Goal: Task Accomplishment & Management: Manage account settings

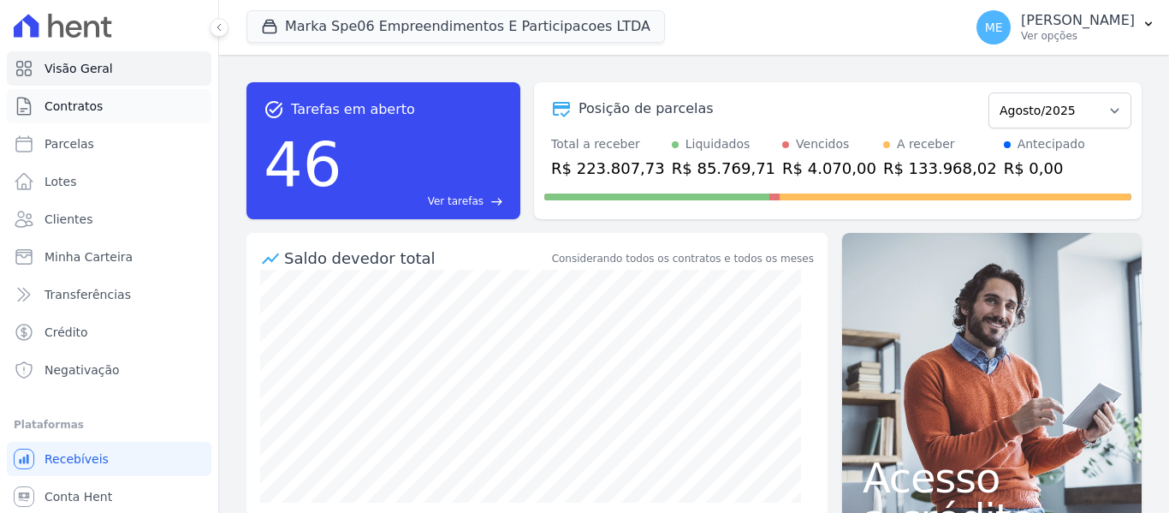
click at [74, 116] on link "Contratos" at bounding box center [109, 106] width 205 height 34
click at [72, 109] on span "Contratos" at bounding box center [74, 106] width 58 height 17
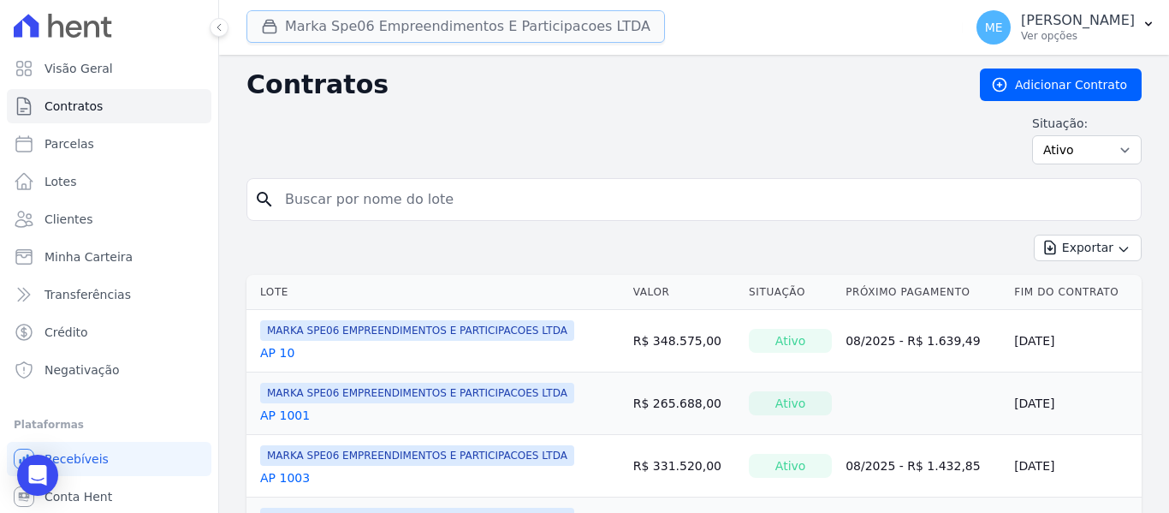
click at [363, 32] on button "Marka Spe06 Empreendimentos E Participacoes LTDA" at bounding box center [456, 26] width 419 height 33
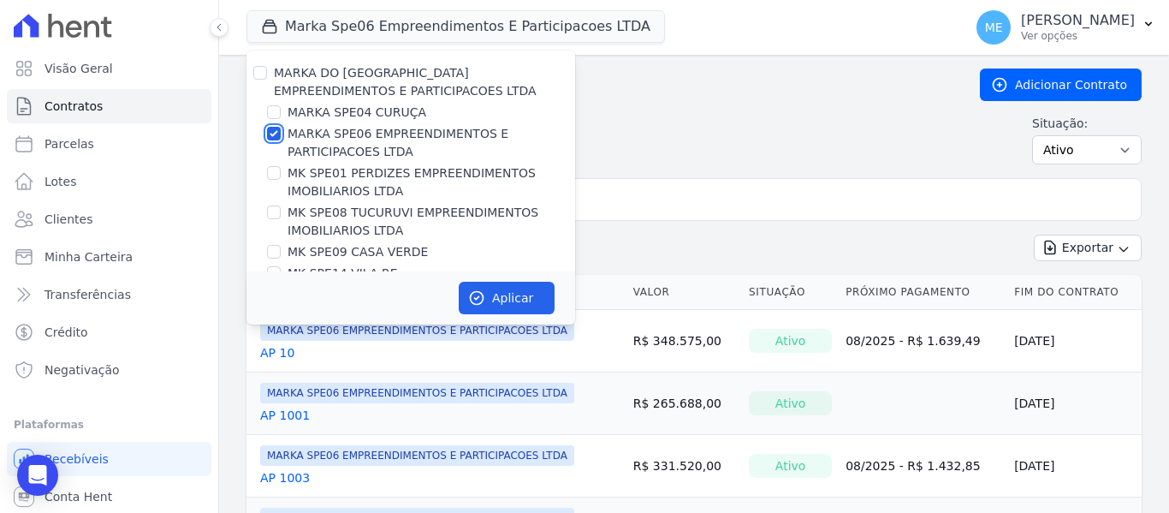
click at [272, 131] on input "MARKA SPE06 EMPREENDIMENTOS E PARTICIPACOES LTDA" at bounding box center [274, 134] width 14 height 14
checkbox input "false"
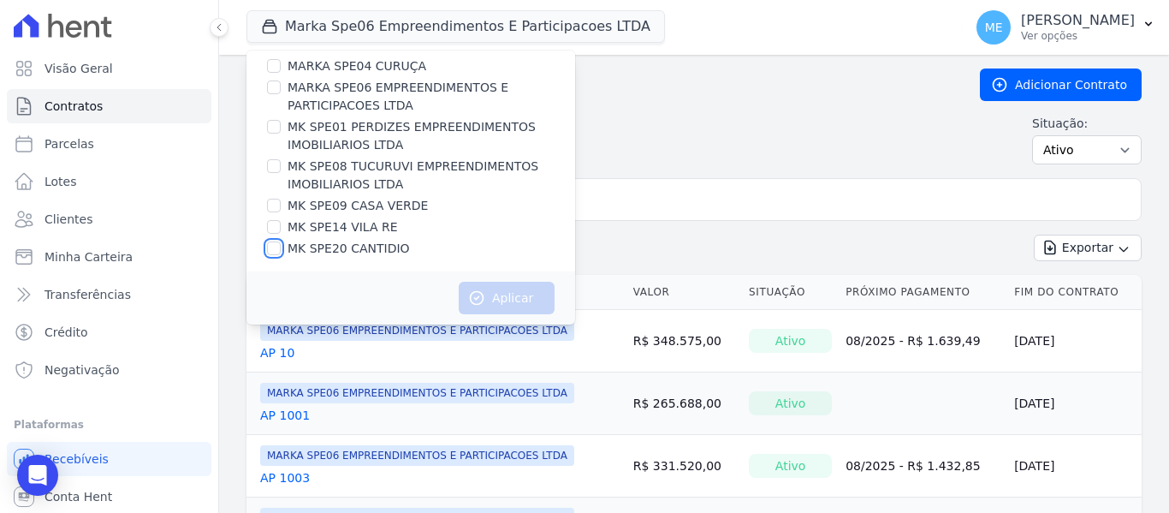
click at [270, 250] on input "MK SPE20 CANTIDIO" at bounding box center [274, 248] width 14 height 14
checkbox input "true"
click at [499, 297] on button "Aplicar" at bounding box center [507, 298] width 96 height 33
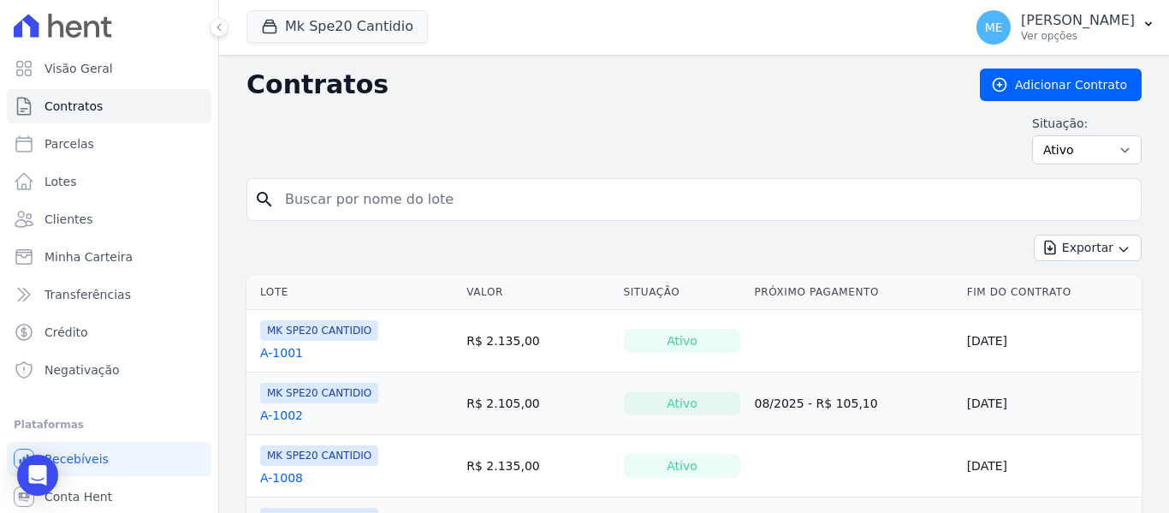
click at [455, 198] on input "search" at bounding box center [704, 199] width 859 height 34
type input "405"
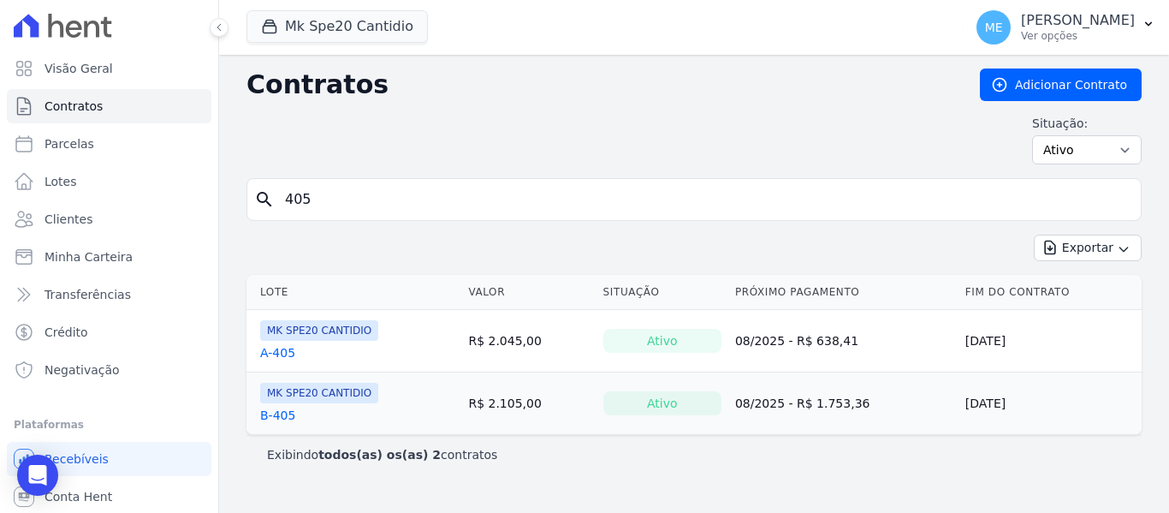
click at [279, 352] on link "A-405" at bounding box center [277, 352] width 35 height 17
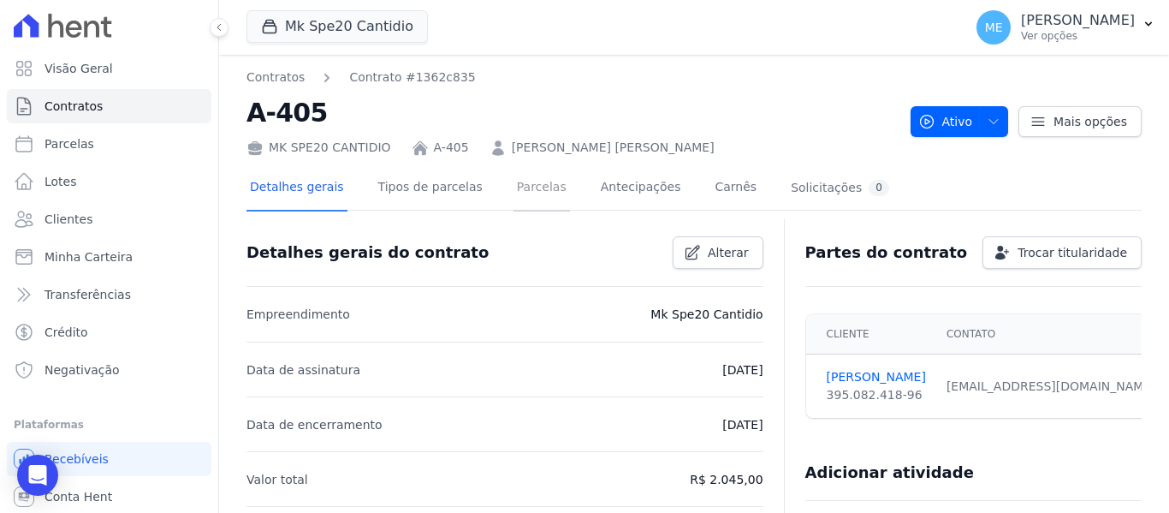
drag, startPoint x: 530, startPoint y: 186, endPoint x: 538, endPoint y: 185, distance: 8.6
click at [531, 185] on link "Parcelas" at bounding box center [542, 188] width 56 height 45
click at [1152, 27] on icon "button" at bounding box center [1149, 24] width 14 height 14
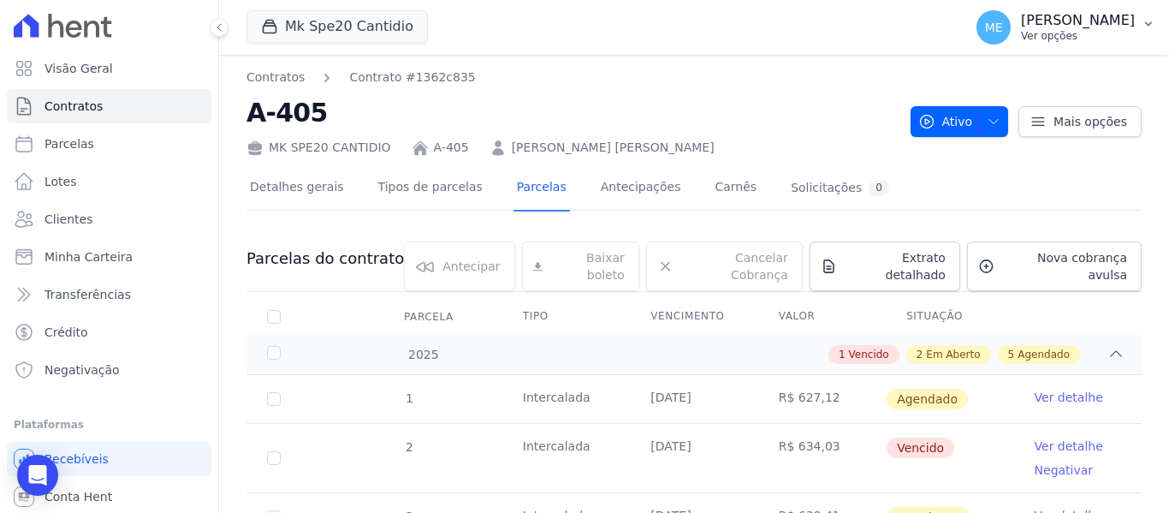
click at [1153, 21] on icon "button" at bounding box center [1149, 24] width 14 height 14
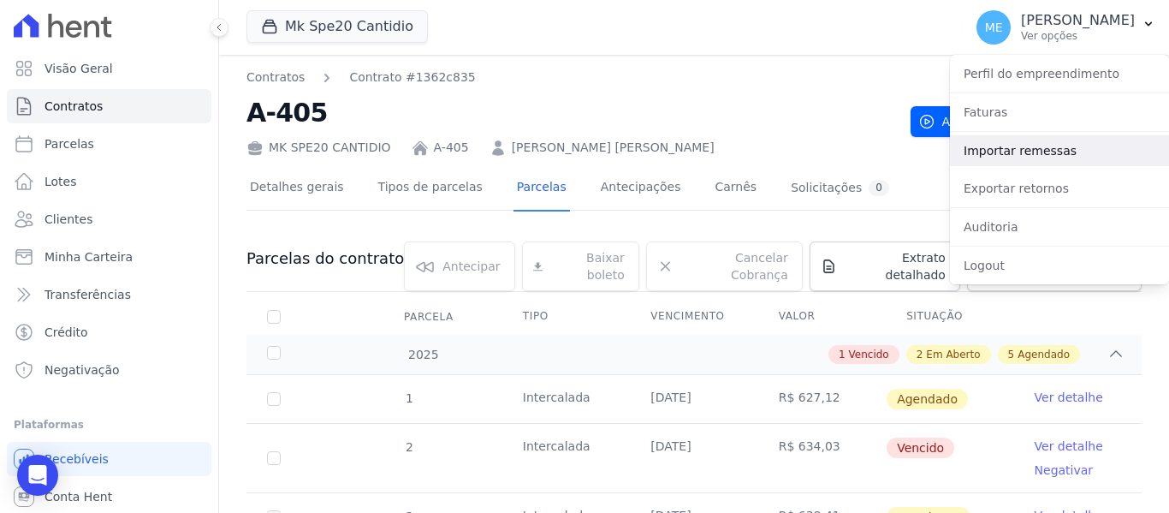
click at [1007, 154] on link "Importar remessas" at bounding box center [1059, 150] width 219 height 31
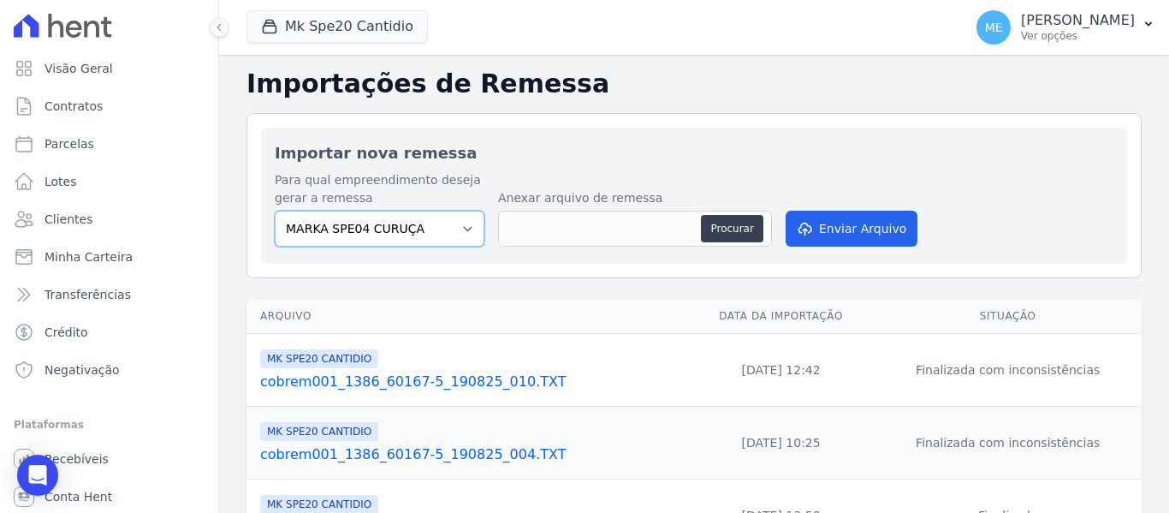
click at [461, 229] on select "MARKA SPE04 CURUÇA MARKA SPE06 EMPREENDIMENTOS E PARTICIPACOES LTDA MK SPE01 PE…" at bounding box center [380, 229] width 210 height 36
select select "c3468c08-4eb0-41a5-9d3d-6eb0d26d8926"
click at [275, 211] on select "MARKA SPE04 CURUÇA MARKA SPE06 EMPREENDIMENTOS E PARTICIPACOES LTDA MK SPE01 PE…" at bounding box center [380, 229] width 210 height 36
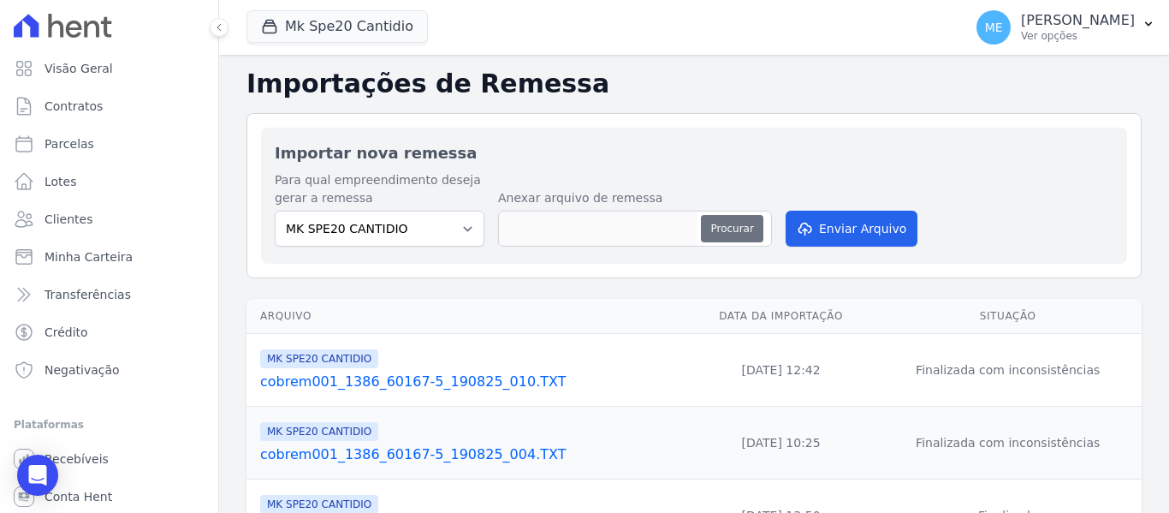
click at [724, 228] on button "Procurar" at bounding box center [732, 228] width 62 height 27
type input "cobrem001_1386_60167-5_210825_002.TXT"
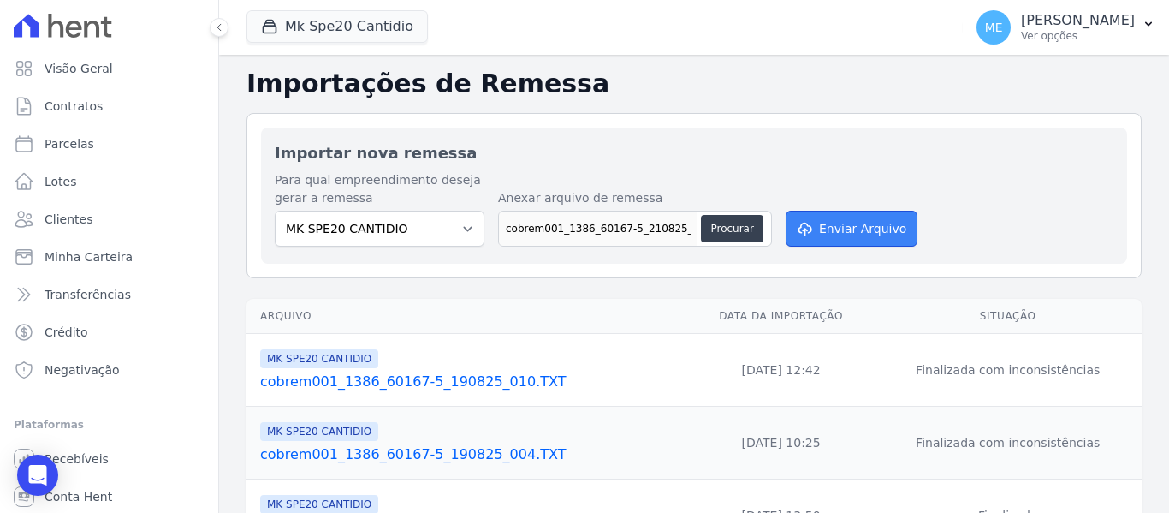
click at [882, 231] on button "Enviar Arquivo" at bounding box center [852, 229] width 132 height 36
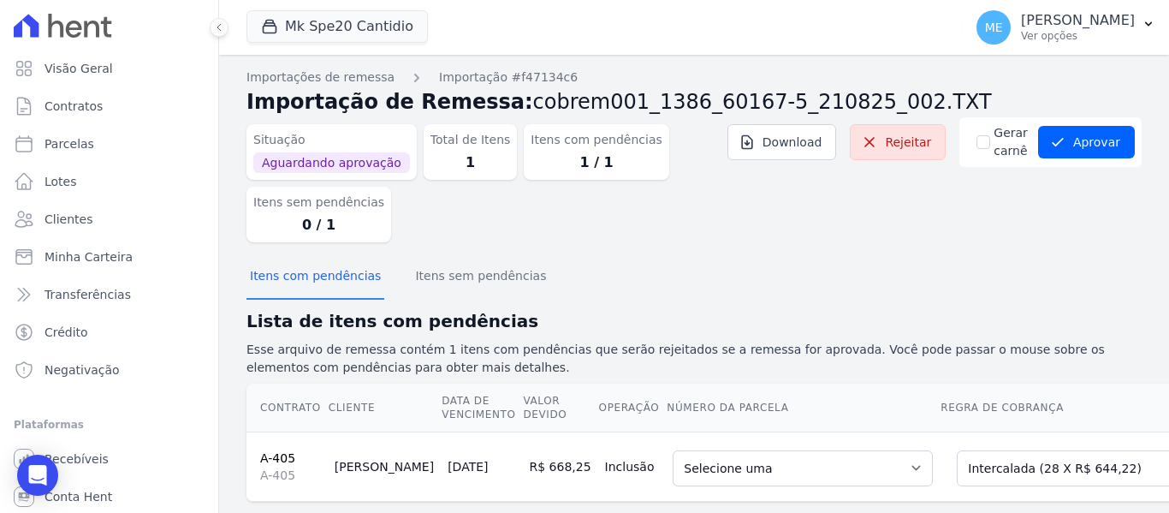
scroll to position [44, 0]
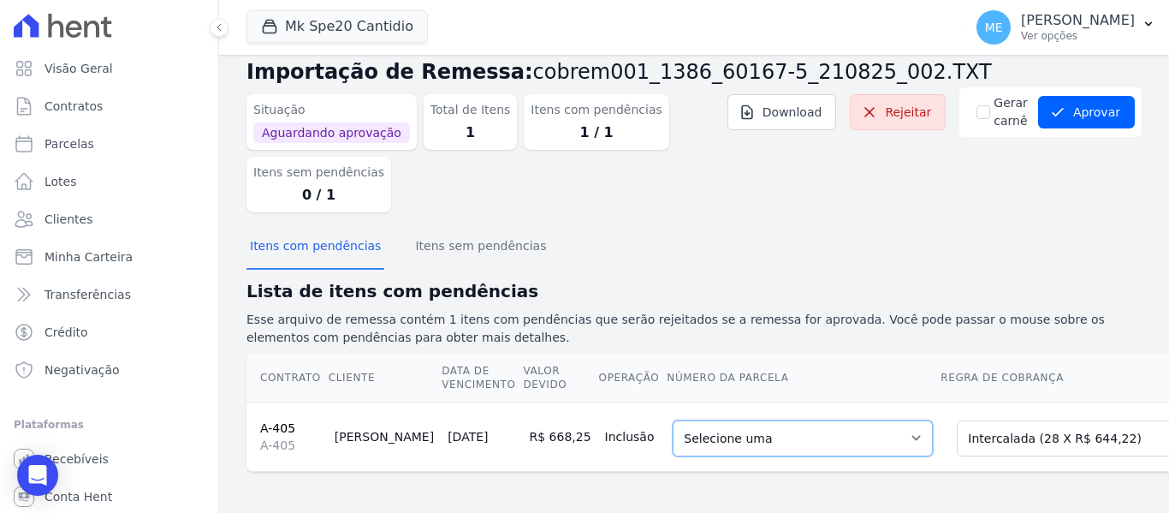
click at [847, 429] on select "Selecione uma 1 - [DATE] - R$ 627,12 - Agendado 5 - [DATE] - R$ 644,22 - Agenda…" at bounding box center [803, 438] width 260 height 36
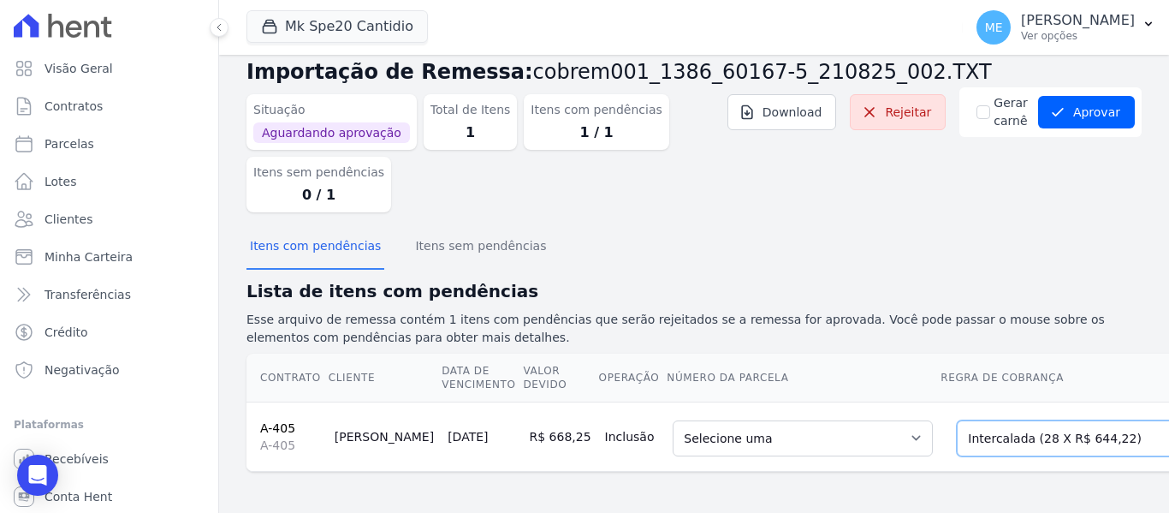
click at [1084, 420] on select "Selecione uma Nova Parcela Avulsa Parcela Avulsa Existente Parcela Normal (1 X …" at bounding box center [1074, 438] width 235 height 36
click at [957, 420] on select "Selecione uma Nova Parcela Avulsa Parcela Avulsa Existente Parcela Normal (1 X …" at bounding box center [1074, 438] width 235 height 36
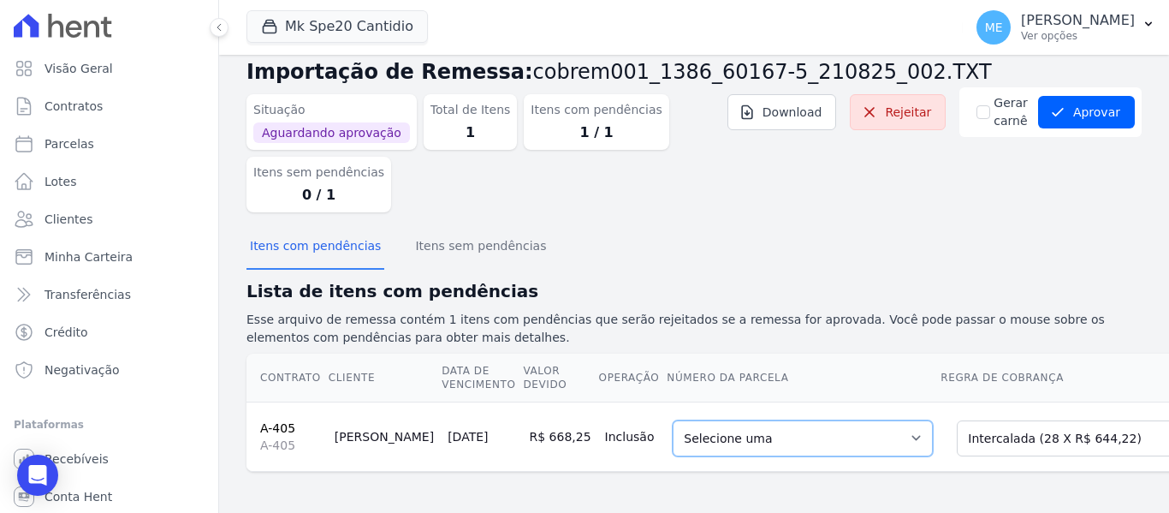
click at [852, 424] on select "Selecione uma 1 - [DATE] - R$ 627,12 - Agendado 5 - [DATE] - R$ 644,22 - Agenda…" at bounding box center [803, 438] width 260 height 36
click at [1044, 250] on div "Itens com pendências Itens sem pendências" at bounding box center [694, 247] width 895 height 42
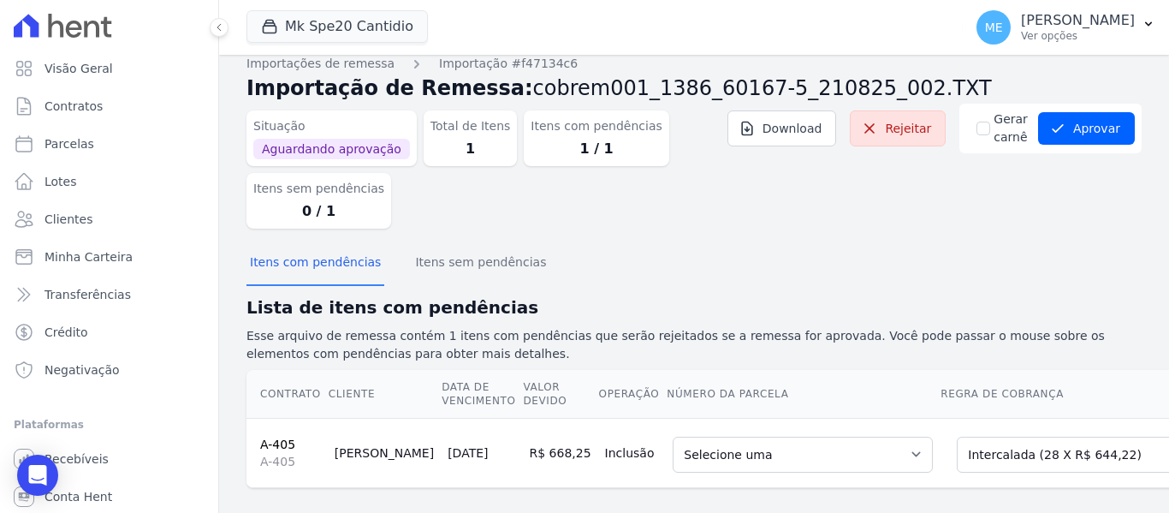
scroll to position [0, 0]
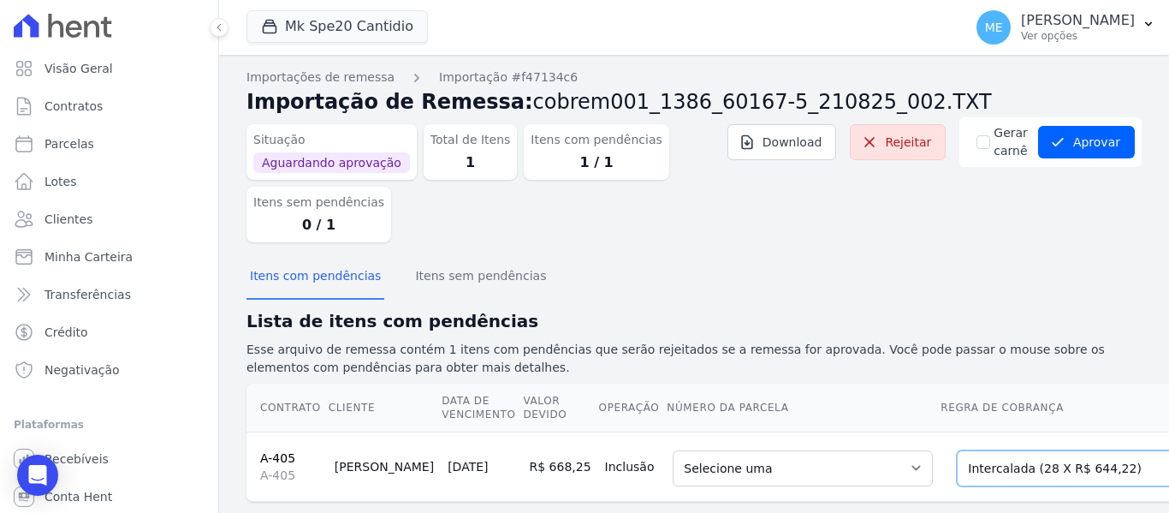
click at [1072, 467] on select "Selecione uma Nova Parcela Avulsa Parcela Avulsa Existente Parcela Normal (1 X …" at bounding box center [1074, 468] width 235 height 36
drag, startPoint x: 954, startPoint y: 195, endPoint x: 883, endPoint y: 152, distance: 84.1
click at [955, 194] on div "Situação Aguardando aprovação Total de Itens 1 Itens com pendências 1 / 1 Itens…" at bounding box center [694, 186] width 895 height 139
click at [72, 136] on span "Parcelas" at bounding box center [70, 143] width 50 height 17
select select
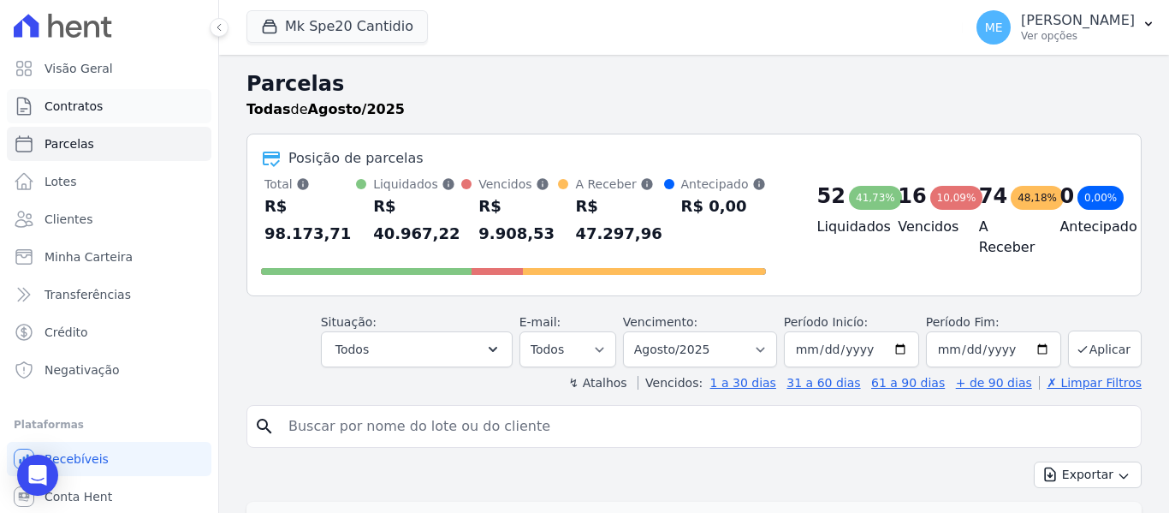
click at [69, 113] on span "Contratos" at bounding box center [74, 106] width 58 height 17
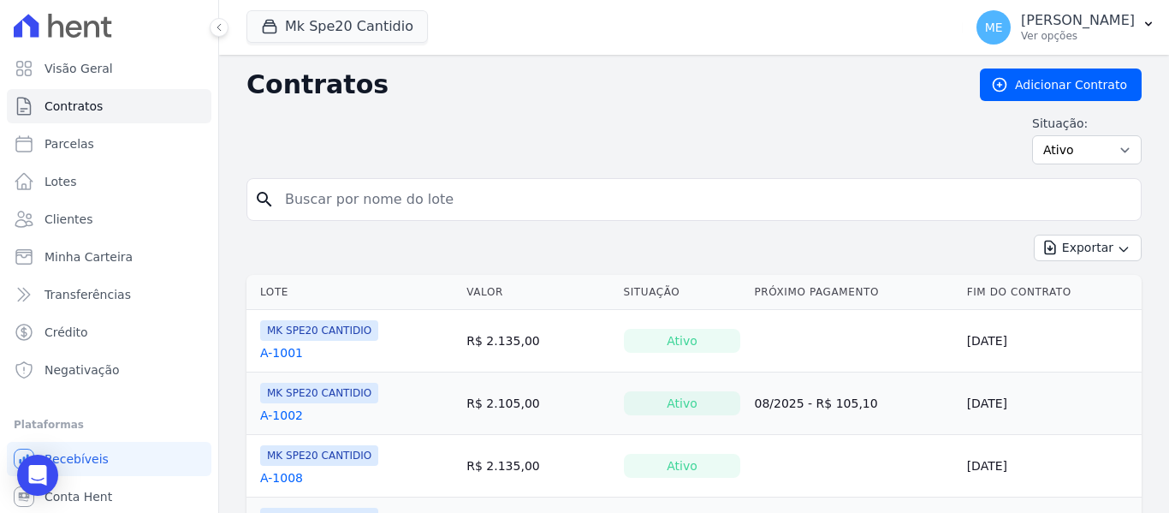
click at [566, 211] on input "search" at bounding box center [704, 199] width 859 height 34
type input "405"
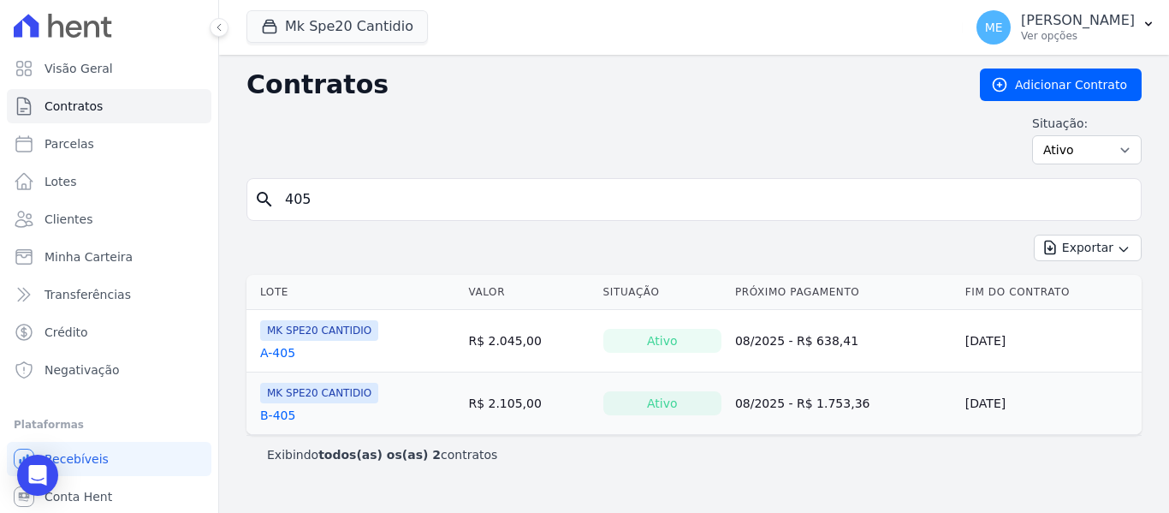
click at [279, 351] on link "A-405" at bounding box center [277, 352] width 35 height 17
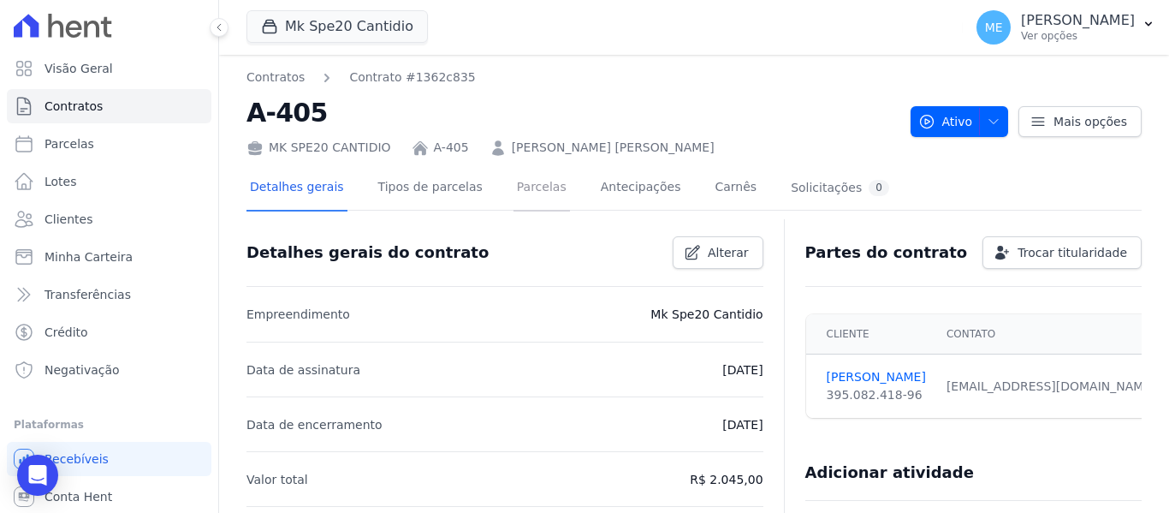
click at [528, 191] on link "Parcelas" at bounding box center [542, 188] width 56 height 45
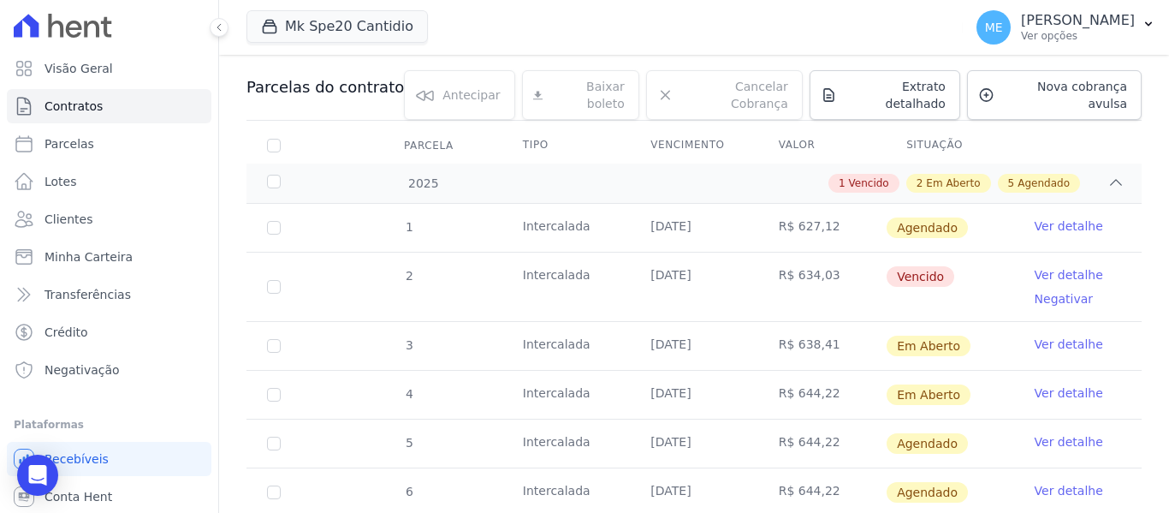
scroll to position [257, 0]
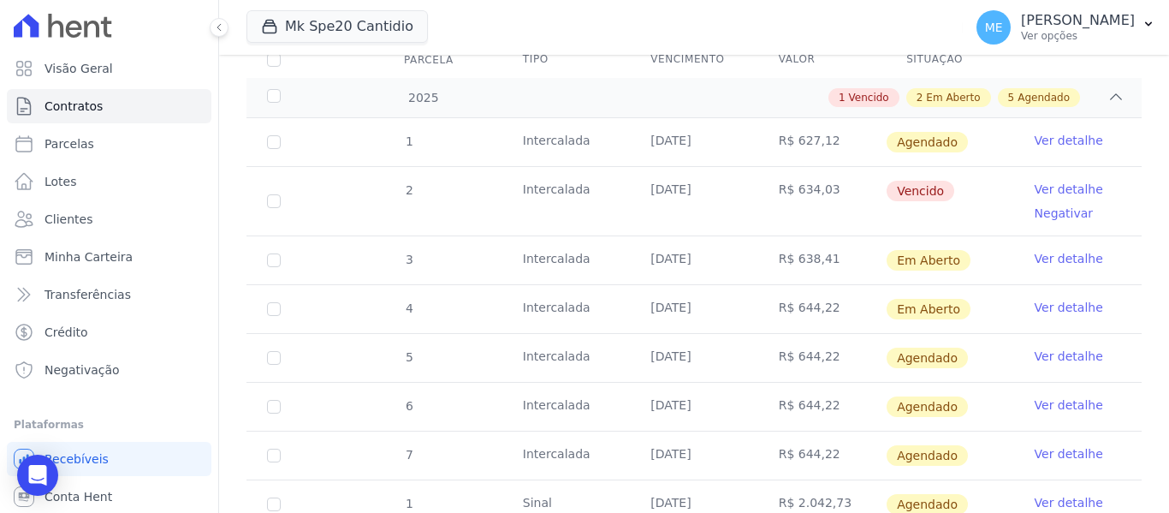
click at [1060, 181] on link "Ver detalhe" at bounding box center [1069, 189] width 68 height 17
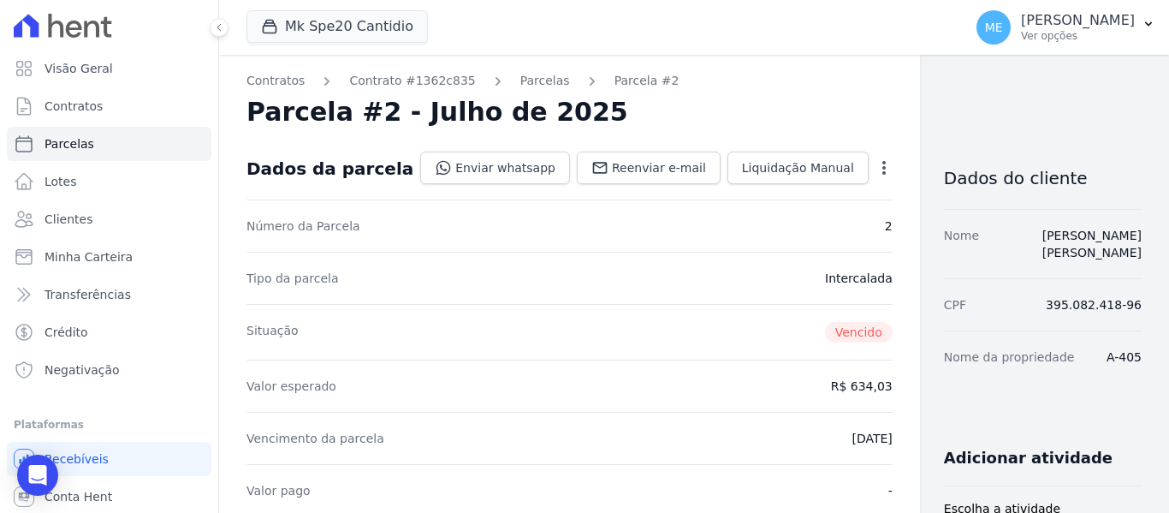
click at [876, 164] on icon "button" at bounding box center [884, 167] width 17 height 17
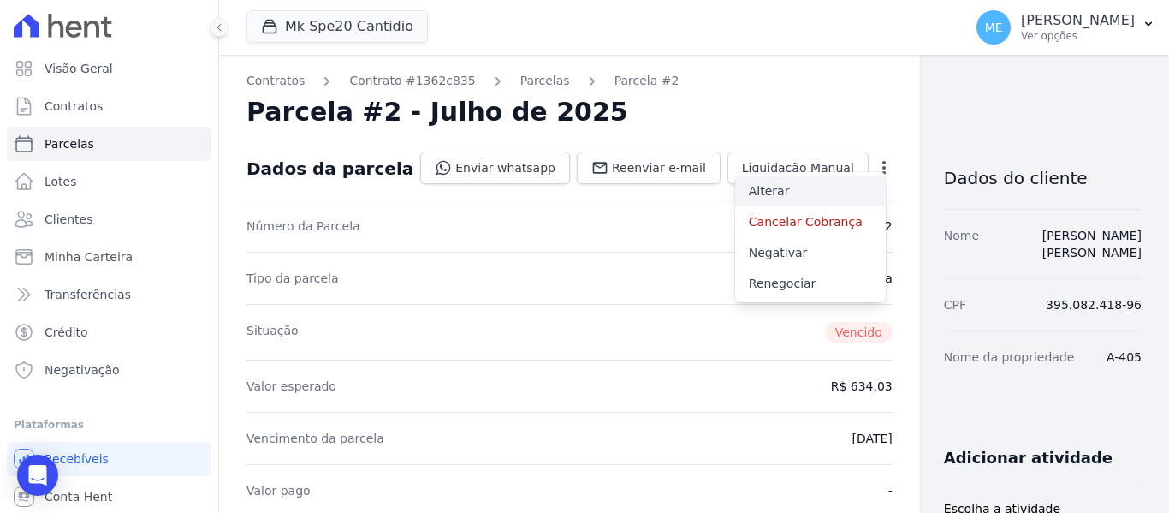
click at [735, 189] on link "Alterar" at bounding box center [810, 190] width 151 height 31
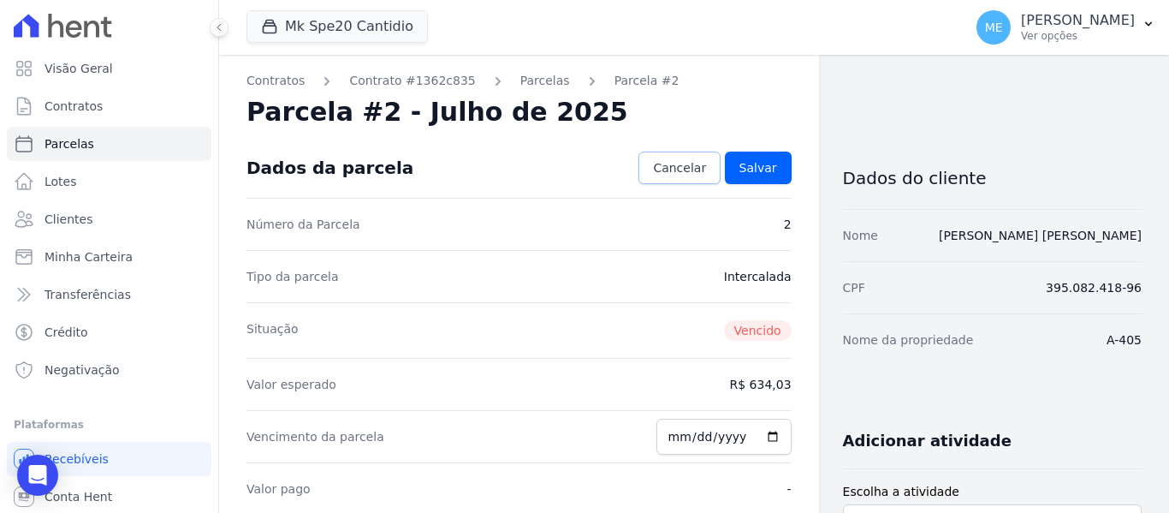
click at [686, 171] on span "Cancelar" at bounding box center [679, 167] width 53 height 17
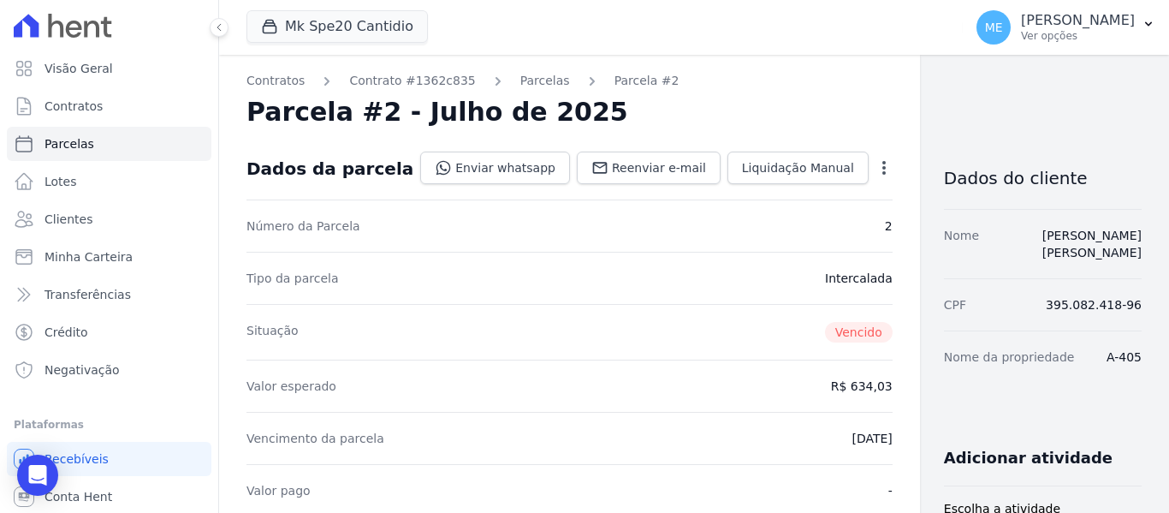
click at [883, 173] on icon "button" at bounding box center [884, 168] width 3 height 14
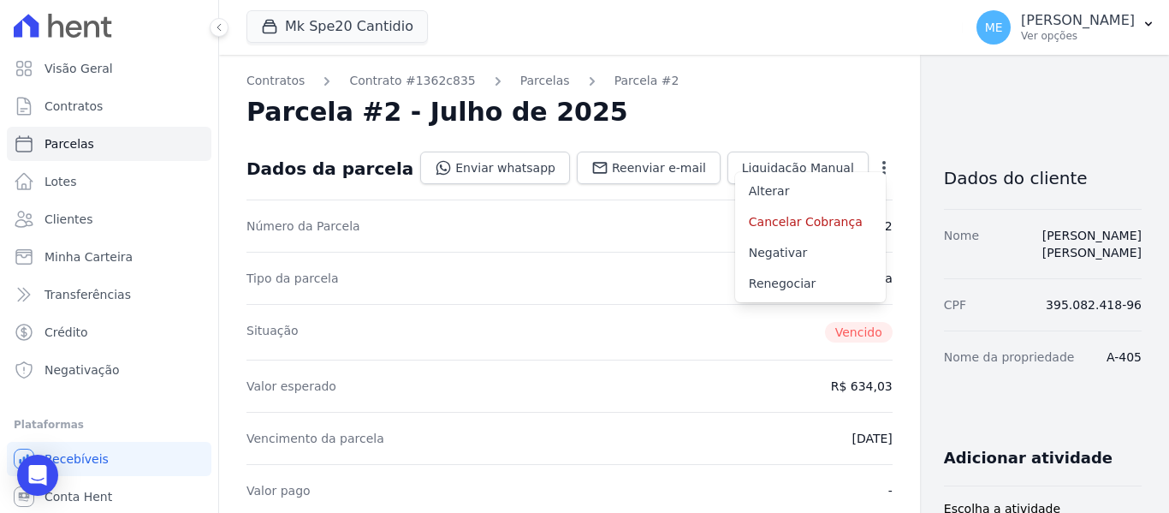
click at [678, 25] on div "Mk Spe20 Cantidio MARKA DO BRASIL EMPREENDIMENTOS E PARTICIPACOES LTDA MARKA SP…" at bounding box center [602, 27] width 710 height 56
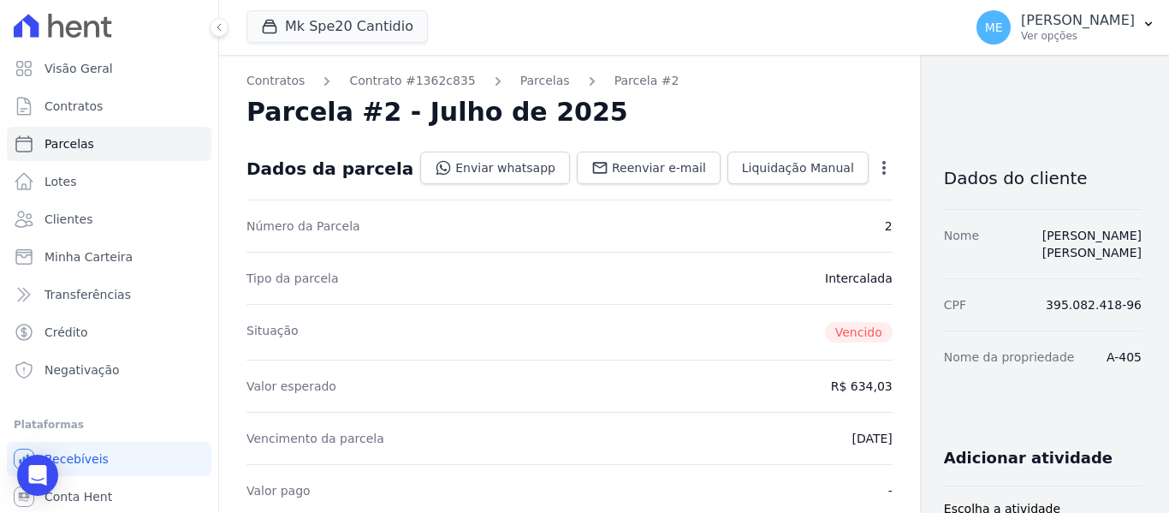
click at [876, 169] on icon "button" at bounding box center [884, 167] width 17 height 17
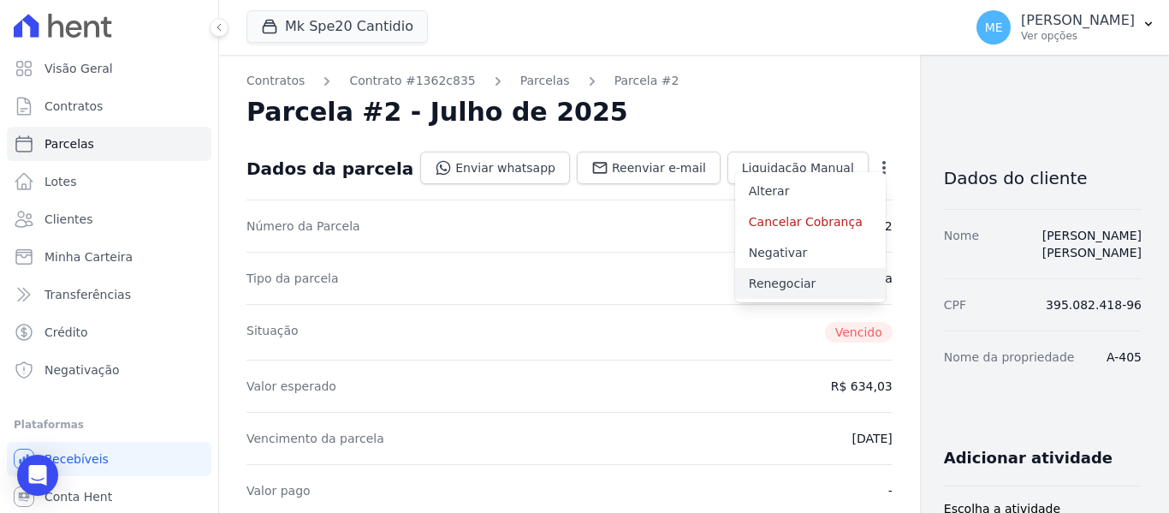
click at [741, 285] on link "Renegociar" at bounding box center [810, 283] width 151 height 31
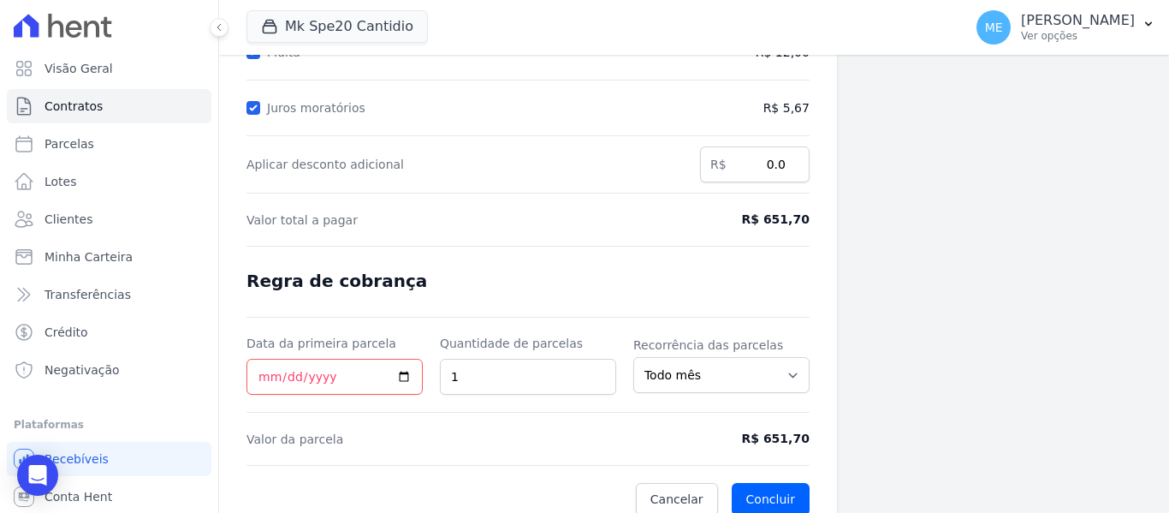
scroll to position [345, 0]
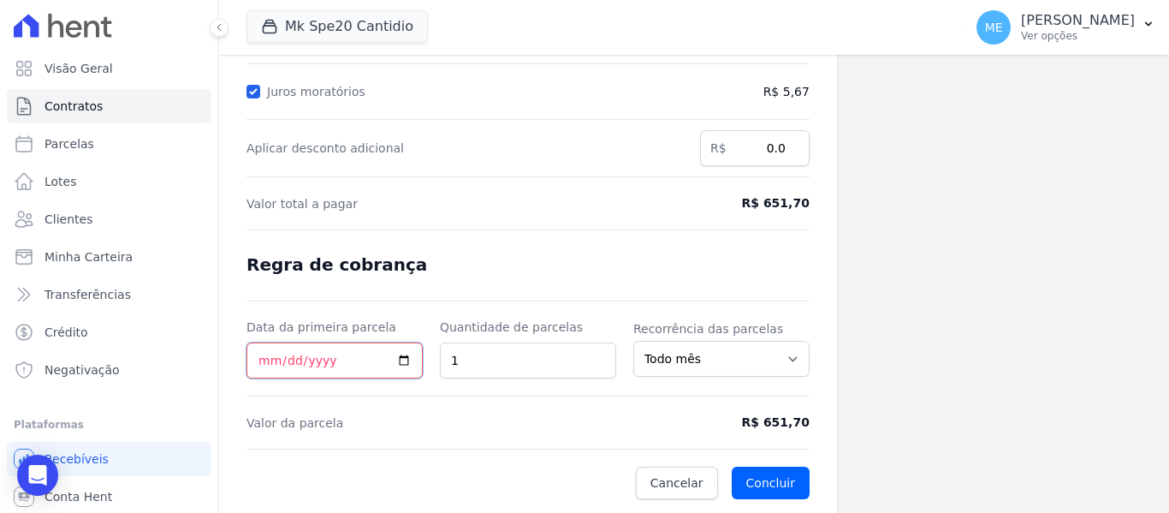
click at [266, 363] on input "Data da primeira parcela" at bounding box center [335, 360] width 176 height 36
type input "[DATE]"
click at [464, 367] on input "1" at bounding box center [528, 360] width 176 height 36
click at [710, 215] on form "Cálculo da renegociação Quantidade de parcelas 1 Valor total da(s) parcela(s) e…" at bounding box center [528, 153] width 563 height 693
click at [664, 491] on link "Cancelar" at bounding box center [677, 483] width 82 height 33
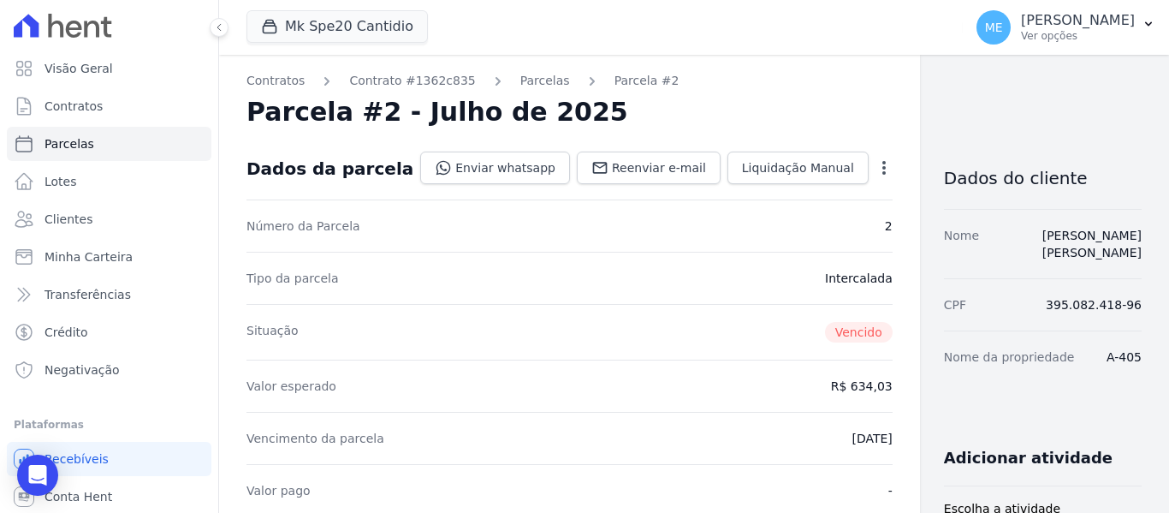
click at [876, 169] on icon "button" at bounding box center [884, 167] width 17 height 17
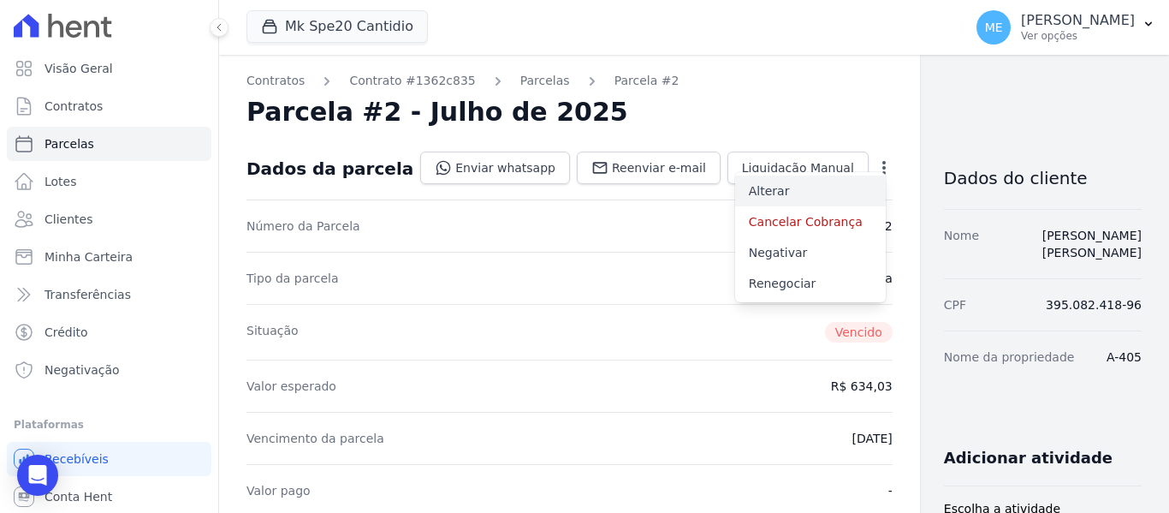
click at [735, 194] on link "Alterar" at bounding box center [810, 190] width 151 height 31
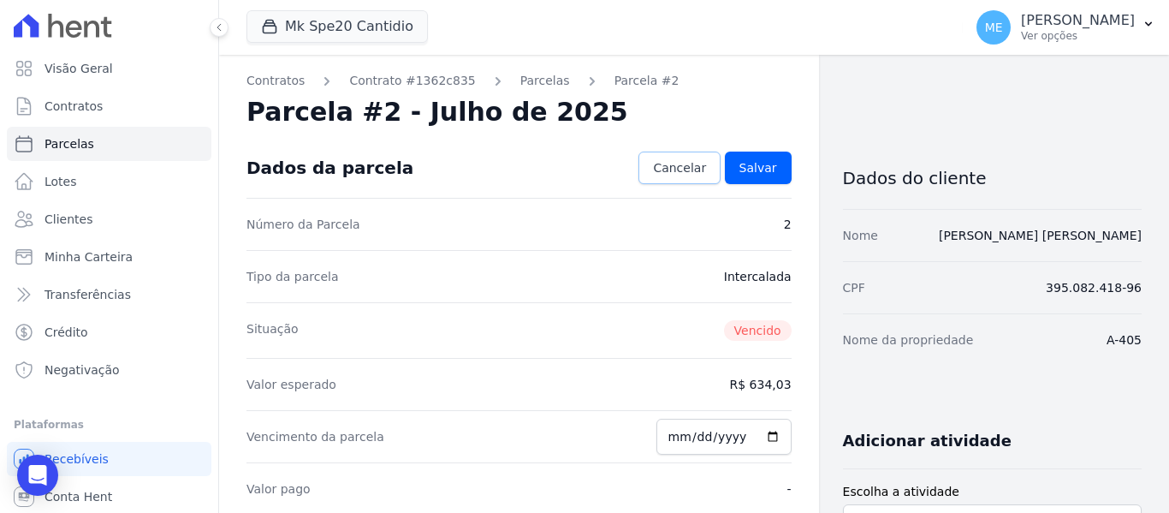
click at [687, 166] on span "Cancelar" at bounding box center [679, 167] width 53 height 17
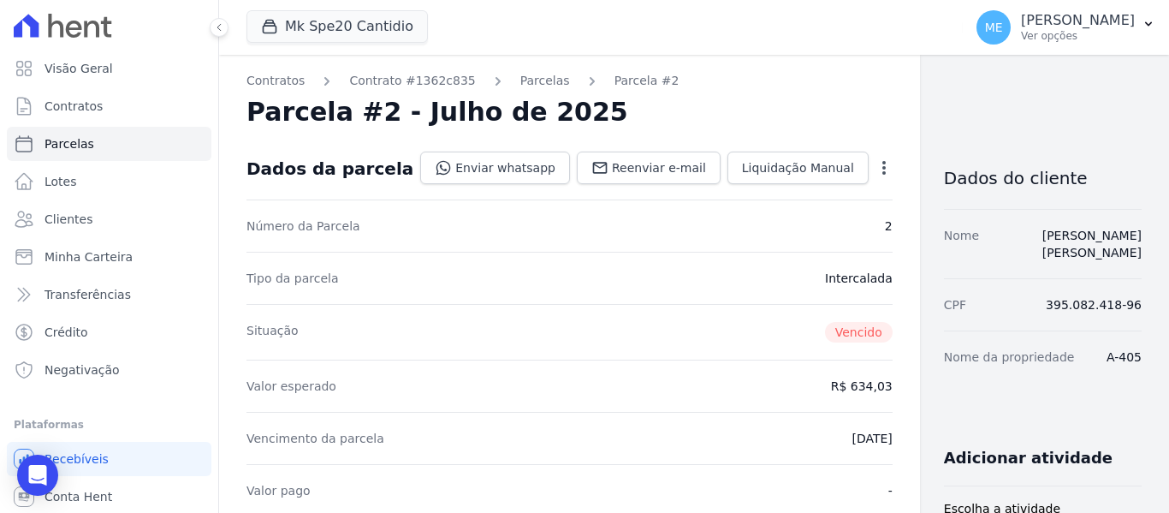
click at [876, 175] on icon "button" at bounding box center [884, 167] width 17 height 17
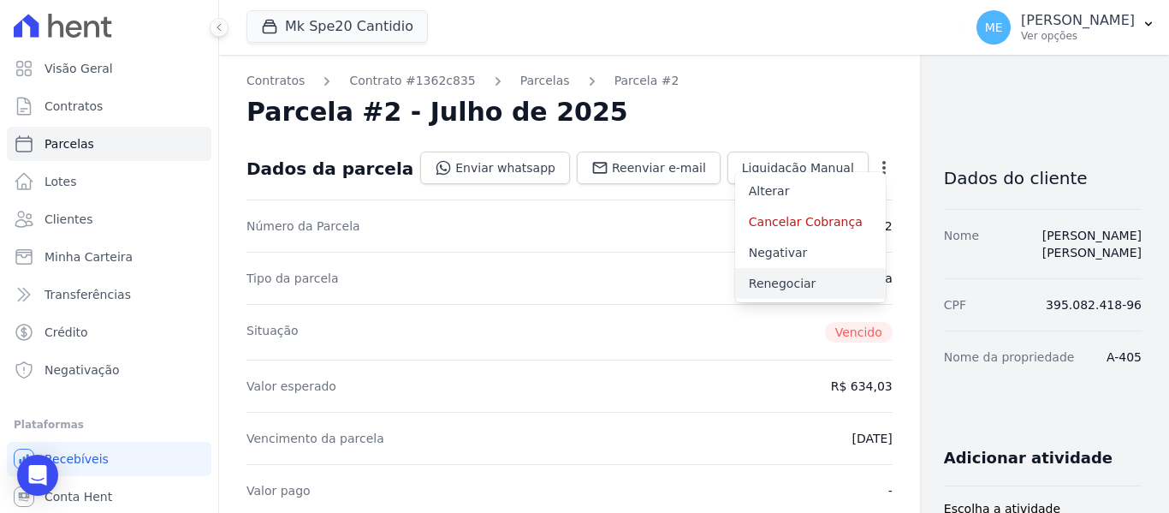
click at [735, 283] on link "Renegociar" at bounding box center [810, 283] width 151 height 31
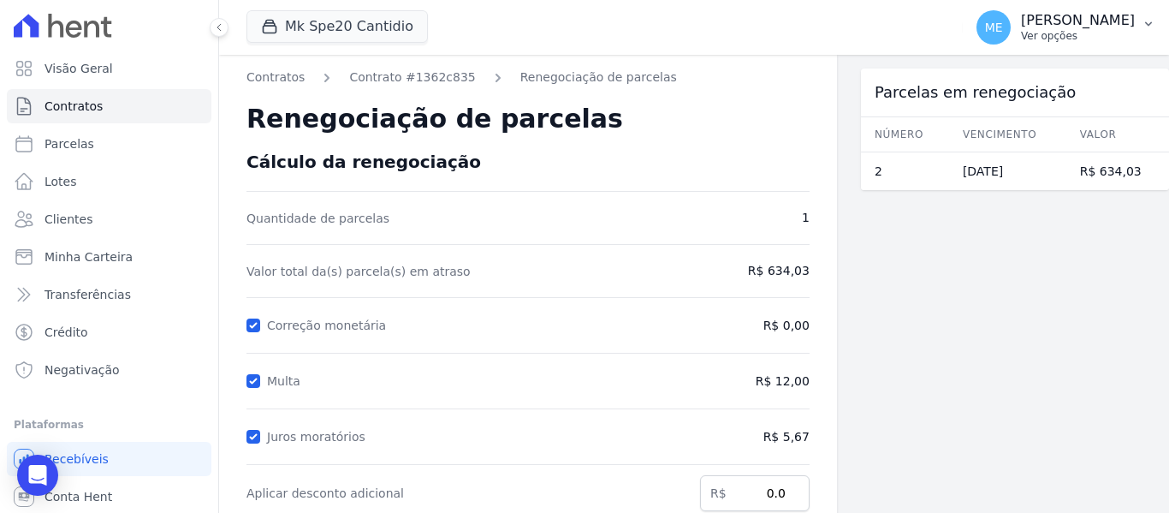
click at [1151, 22] on icon "button" at bounding box center [1149, 24] width 14 height 14
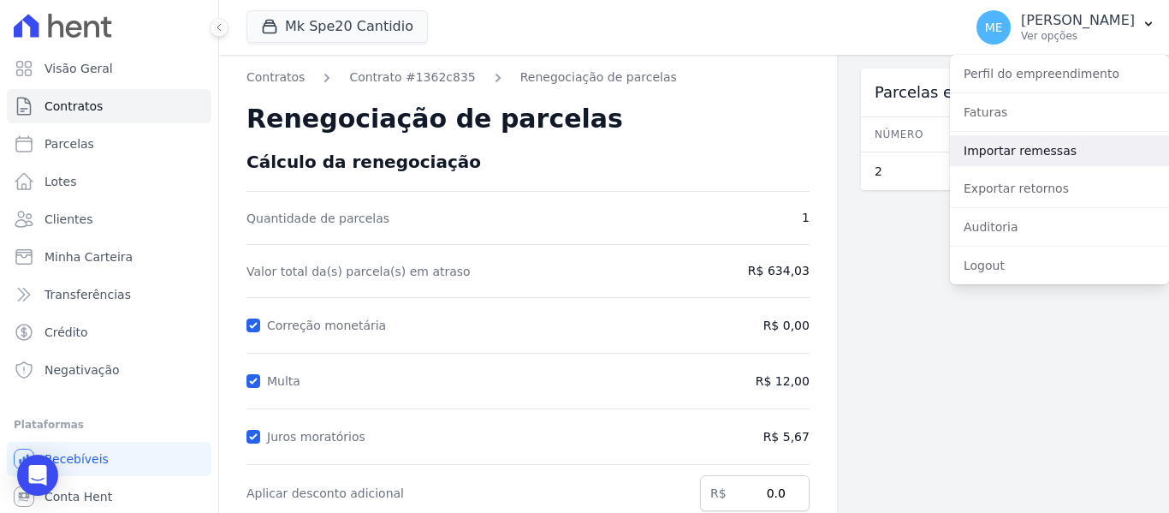
click at [1058, 150] on link "Importar remessas" at bounding box center [1059, 150] width 219 height 31
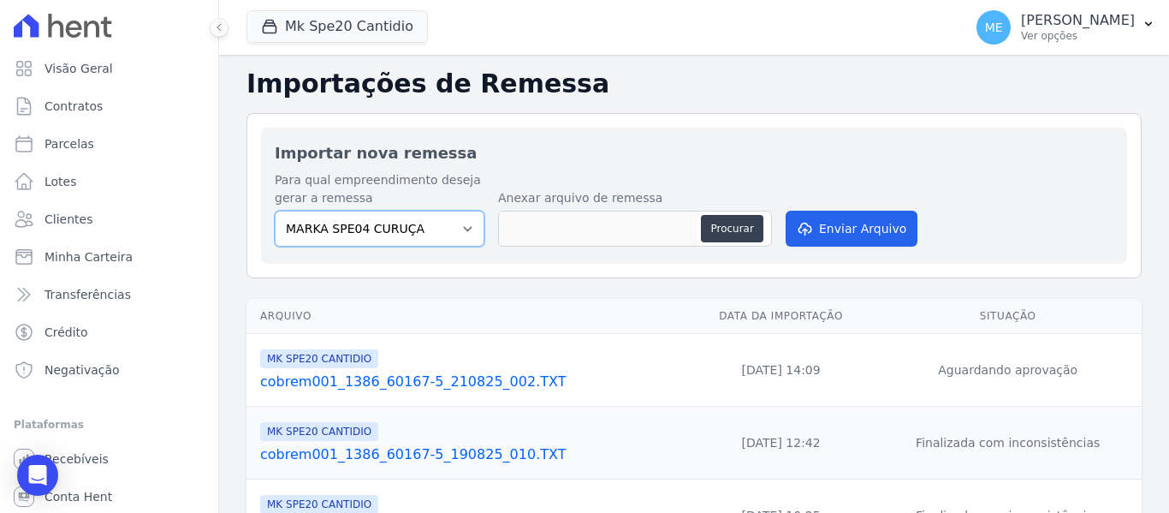
click at [461, 226] on select "MARKA SPE04 CURUÇA MARKA SPE06 EMPREENDIMENTOS E PARTICIPACOES LTDA MK SPE01 PE…" at bounding box center [380, 229] width 210 height 36
select select "c3468c08-4eb0-41a5-9d3d-6eb0d26d8926"
click at [275, 211] on select "MARKA SPE04 CURUÇA MARKA SPE06 EMPREENDIMENTOS E PARTICIPACOES LTDA MK SPE01 PE…" at bounding box center [380, 229] width 210 height 36
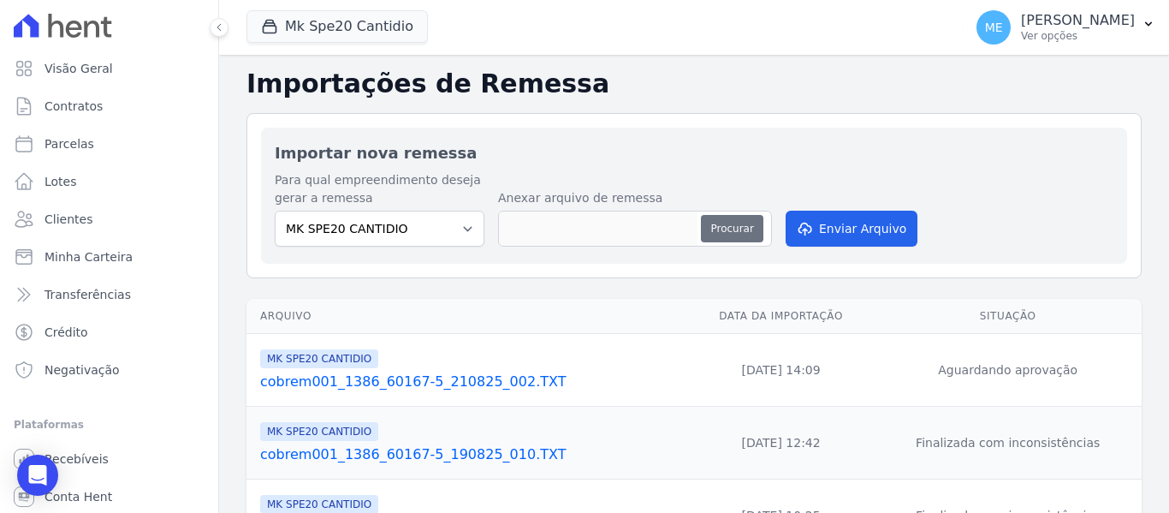
click at [734, 230] on button "Procurar" at bounding box center [732, 228] width 62 height 27
type input "cobrem001_1386_60167-5_210825_002.TXT"
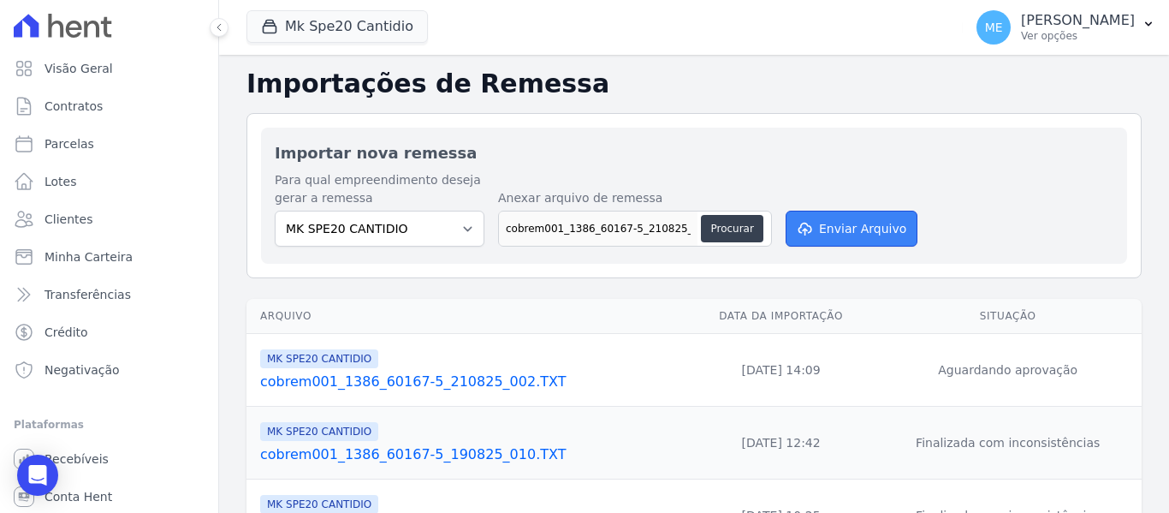
click at [883, 225] on button "Enviar Arquivo" at bounding box center [852, 229] width 132 height 36
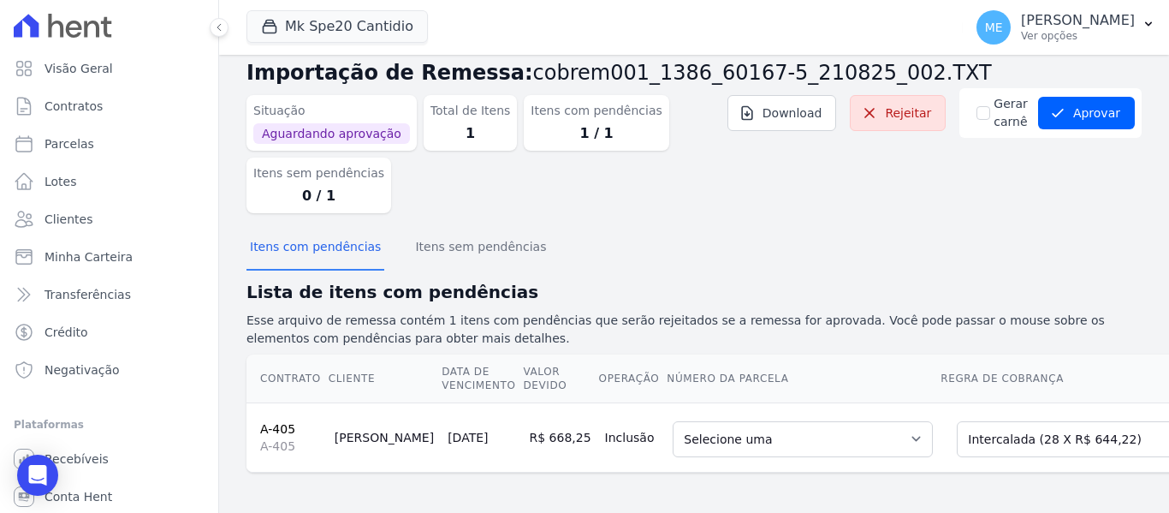
scroll to position [44, 0]
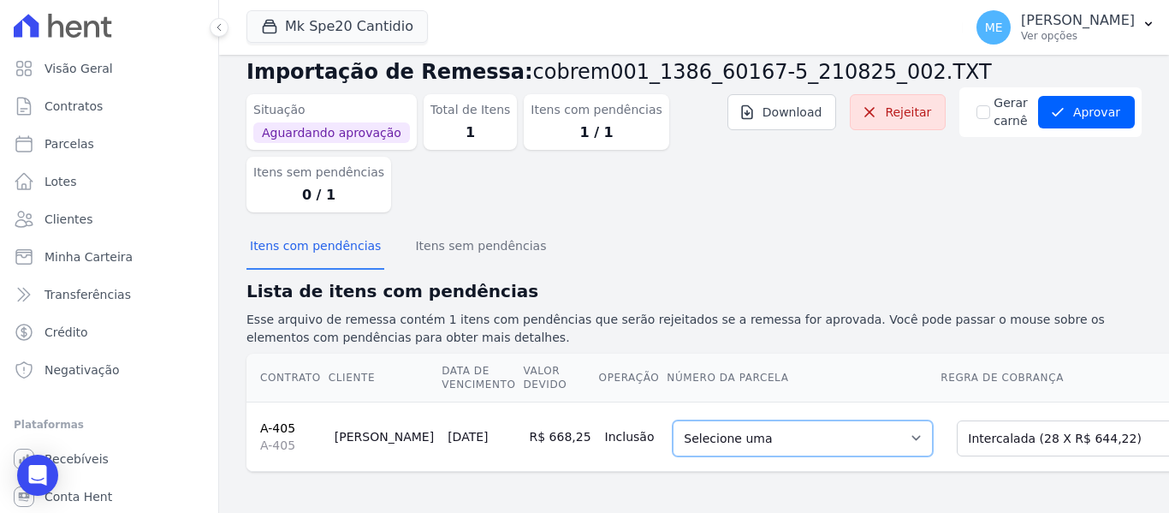
click at [845, 426] on select "Selecione uma 1 - [DATE] - R$ 627,12 - Agendado 5 - [DATE] - R$ 644,22 - Agenda…" at bounding box center [803, 438] width 260 height 36
click at [1009, 226] on div "Itens com pendências Itens sem pendências" at bounding box center [694, 247] width 895 height 42
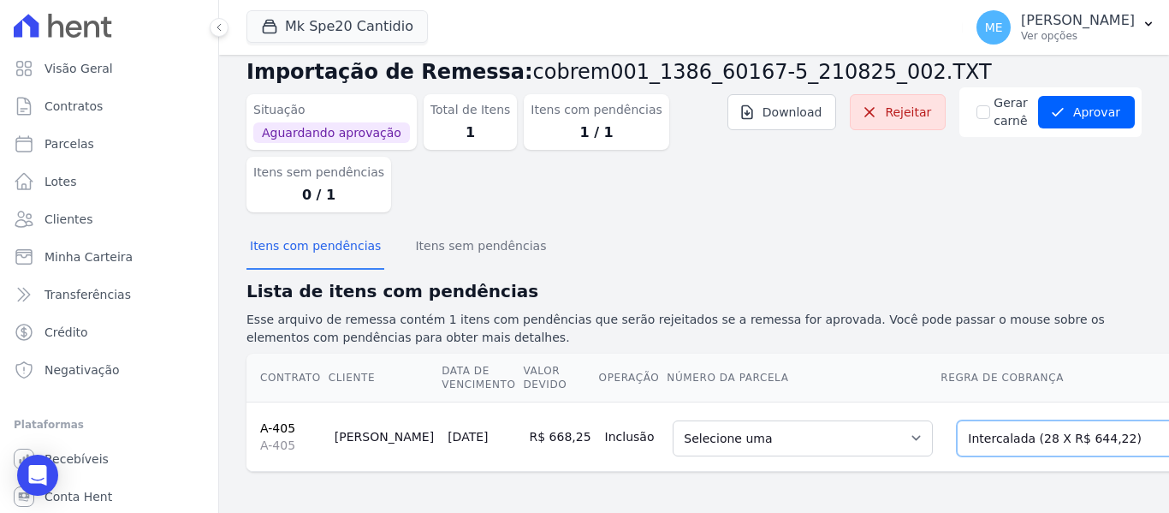
click at [1077, 425] on select "Selecione uma Nova Parcela Avulsa Parcela Avulsa Existente Parcela Normal (1 X …" at bounding box center [1074, 438] width 235 height 36
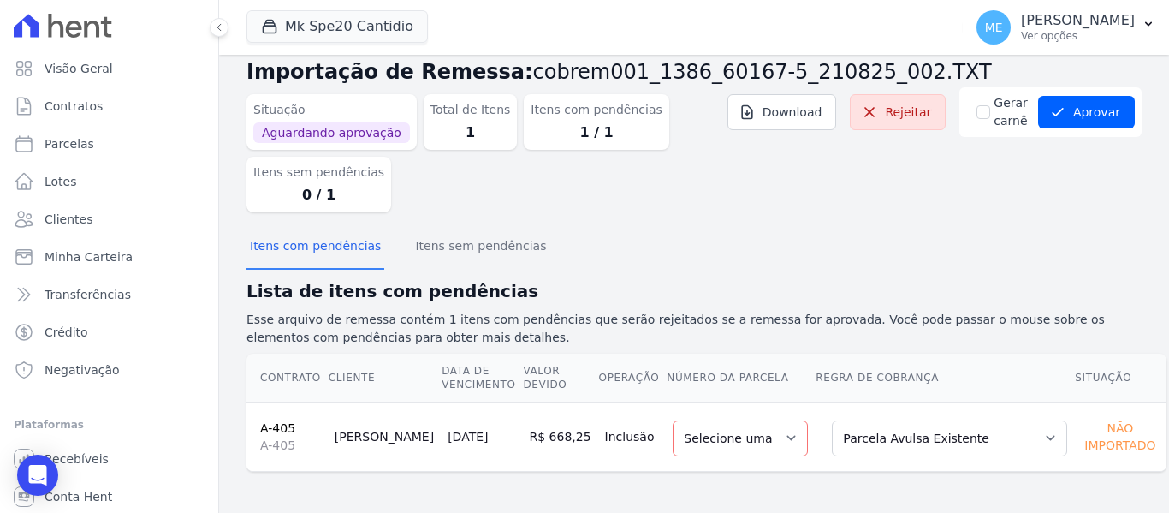
scroll to position [31, 0]
click at [766, 438] on select "Selecione uma" at bounding box center [740, 438] width 135 height 36
click at [765, 436] on select "Selecione uma" at bounding box center [740, 438] width 135 height 36
click at [765, 435] on select "Selecione uma" at bounding box center [740, 438] width 135 height 36
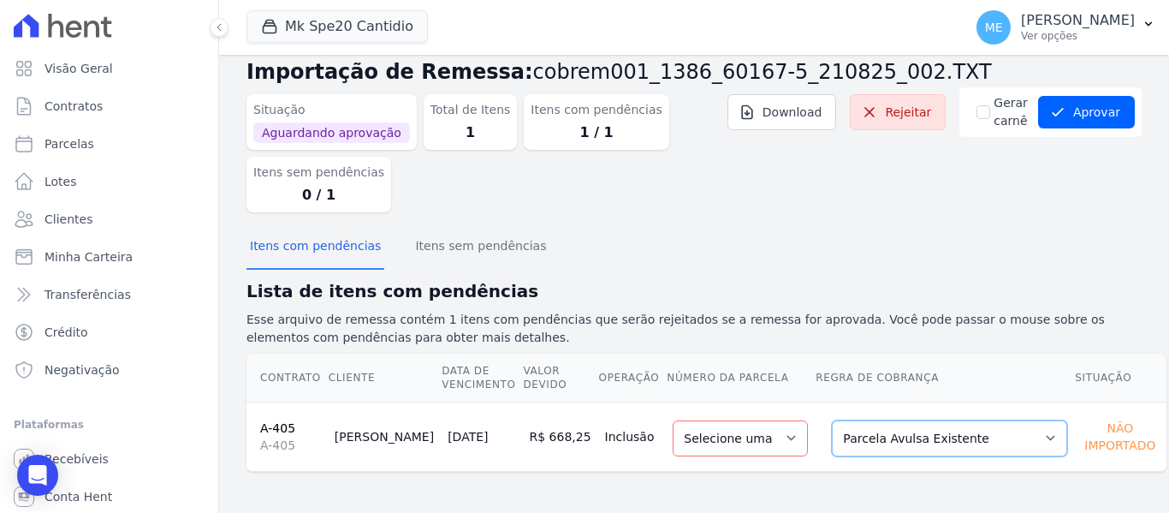
click at [1000, 439] on select "Selecione uma Nova Parcela Avulsa Parcela Avulsa Existente Parcela Normal (1 X …" at bounding box center [949, 438] width 235 height 36
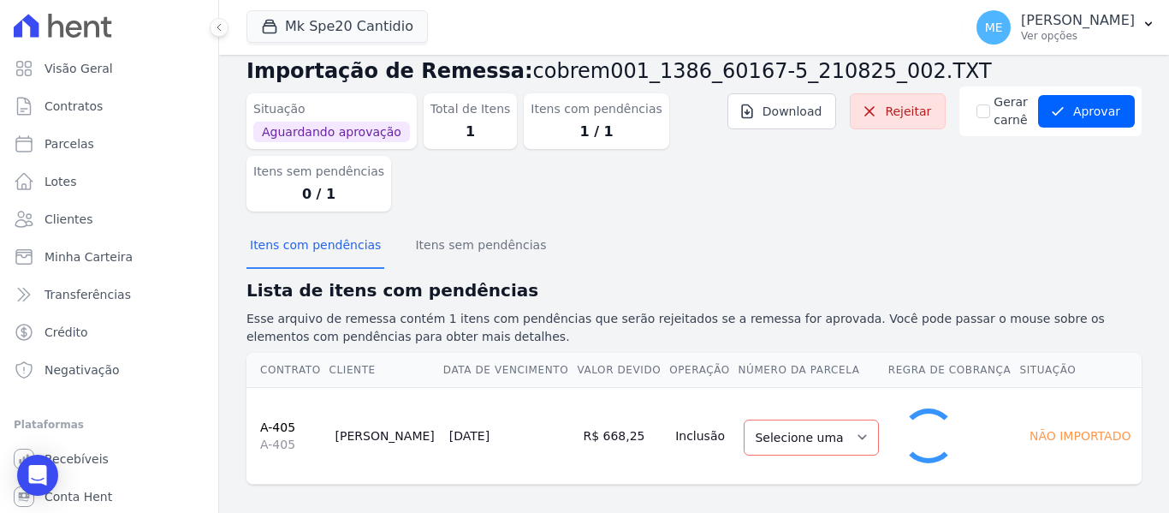
select select "1"
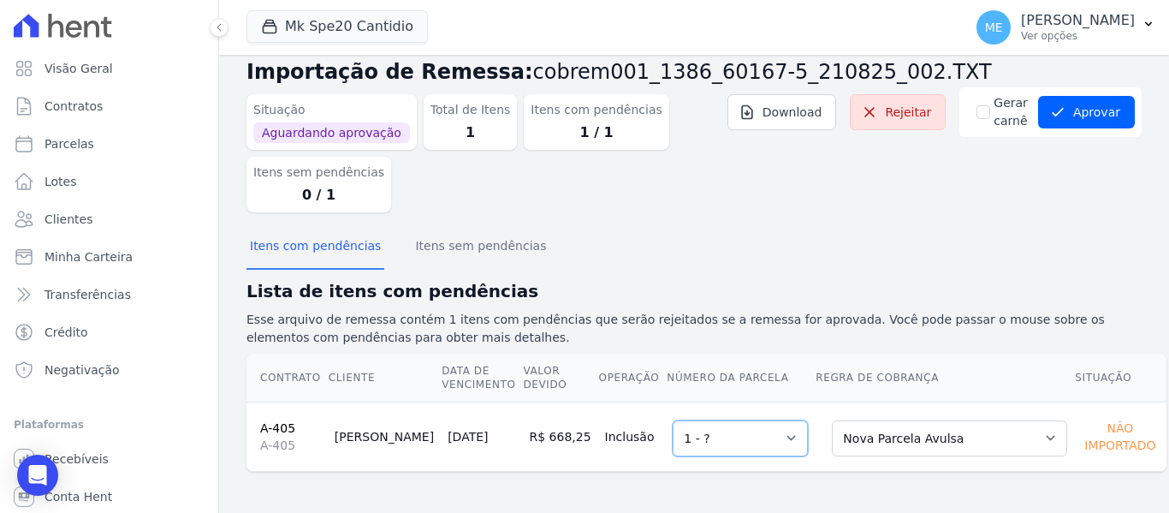
click at [767, 436] on select "Selecione uma 1 - ?" at bounding box center [740, 438] width 135 height 36
click at [1078, 112] on button "Aprovar" at bounding box center [1086, 112] width 97 height 33
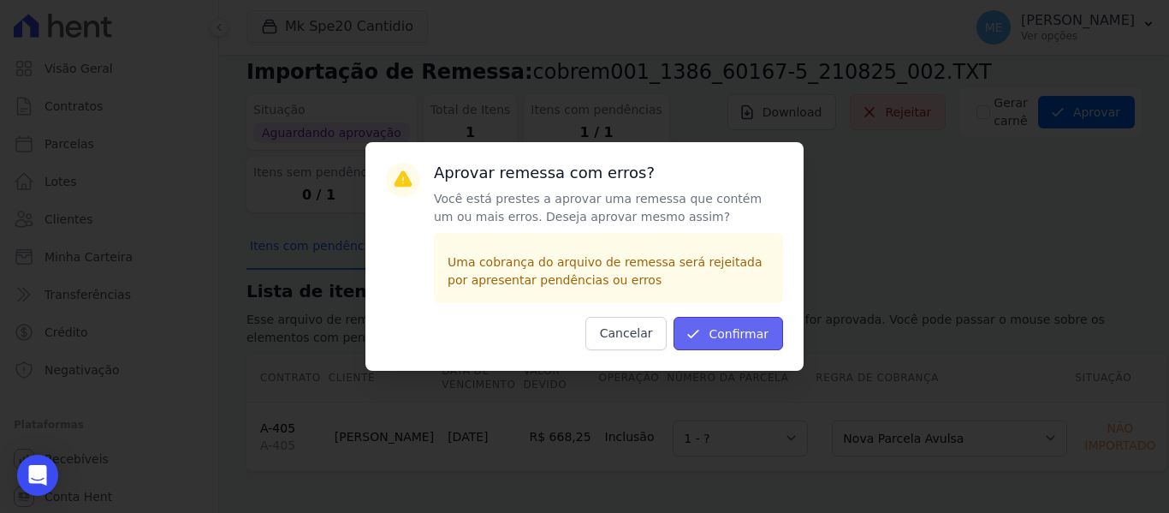
click at [741, 331] on button "Confirmar" at bounding box center [729, 333] width 110 height 33
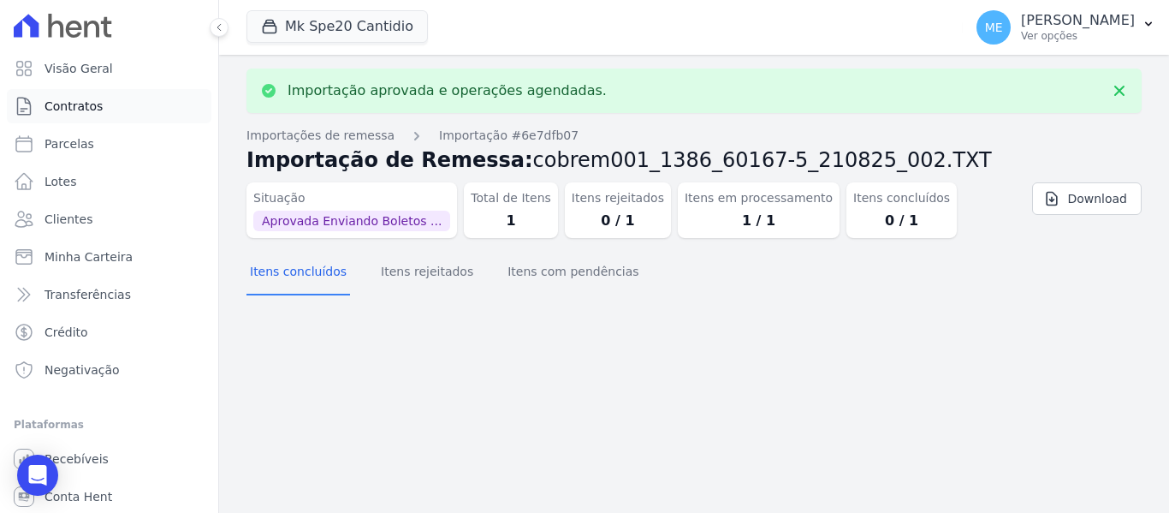
click at [83, 105] on span "Contratos" at bounding box center [74, 106] width 58 height 17
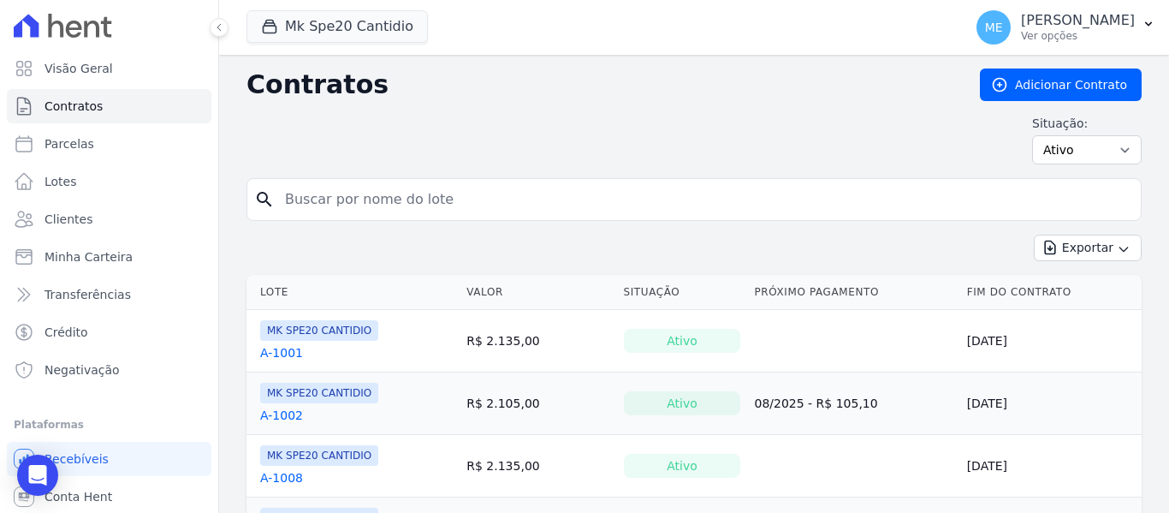
click at [422, 209] on input "search" at bounding box center [704, 199] width 859 height 34
type input "405"
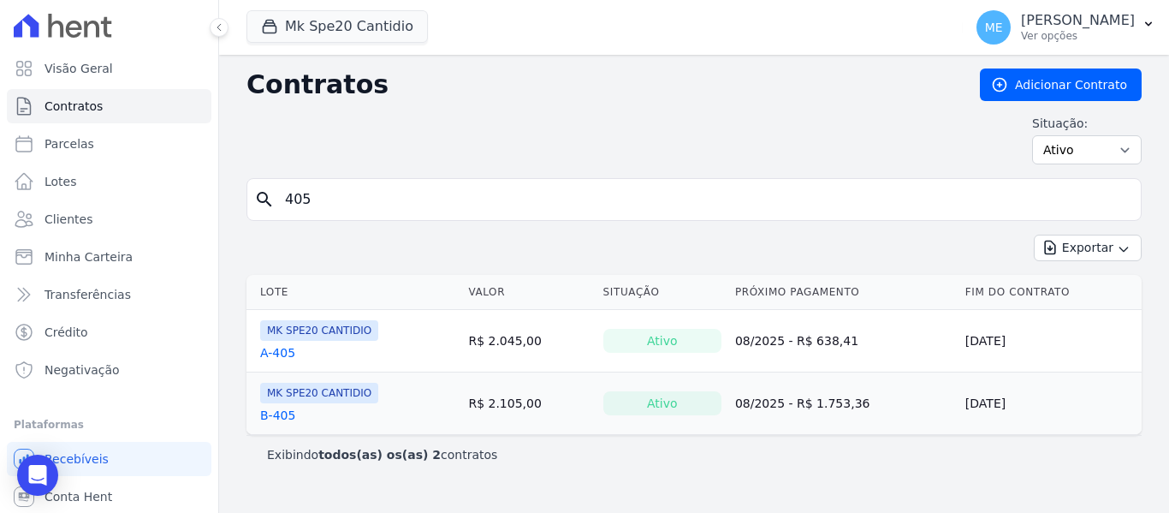
click at [286, 350] on link "A-405" at bounding box center [277, 352] width 35 height 17
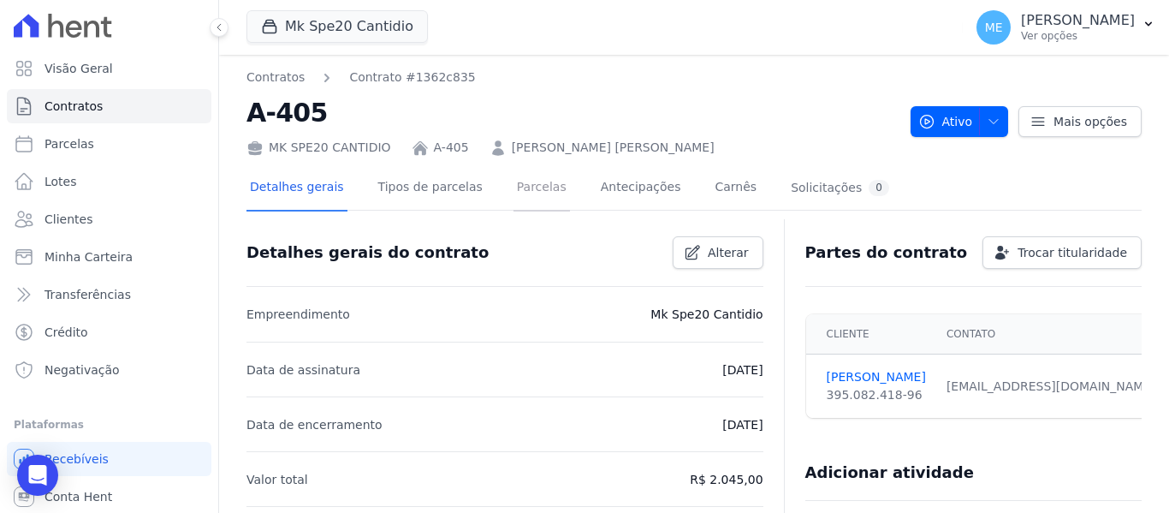
click at [526, 188] on link "Parcelas" at bounding box center [542, 188] width 56 height 45
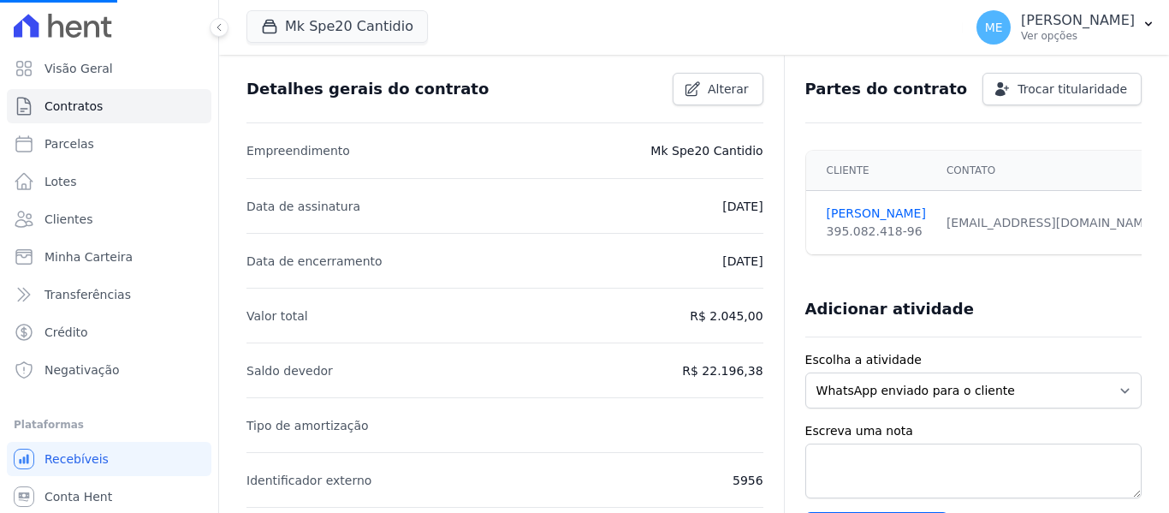
scroll to position [171, 0]
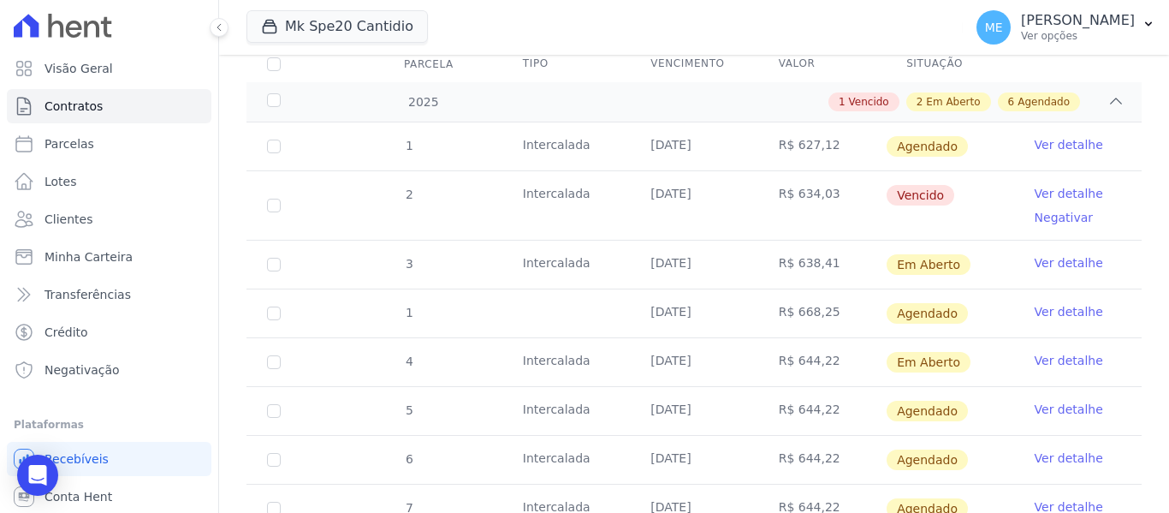
scroll to position [342, 0]
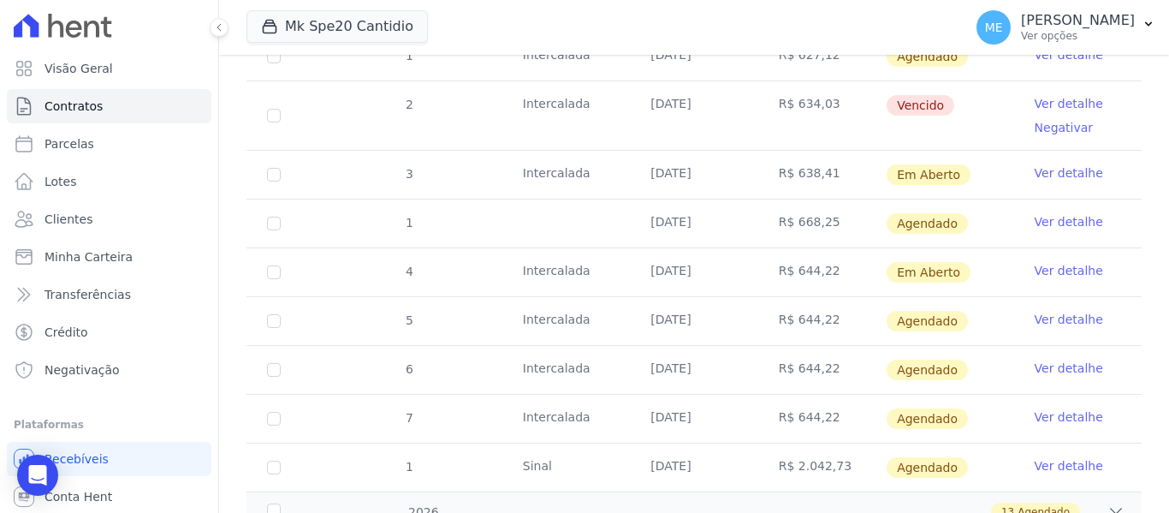
click at [1040, 213] on link "Ver detalhe" at bounding box center [1069, 221] width 68 height 17
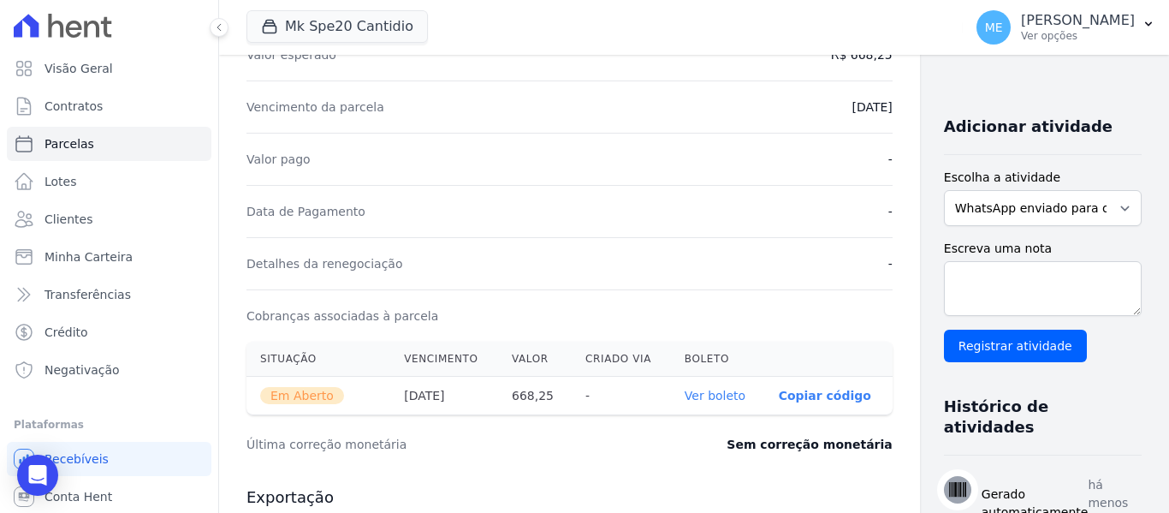
scroll to position [342, 0]
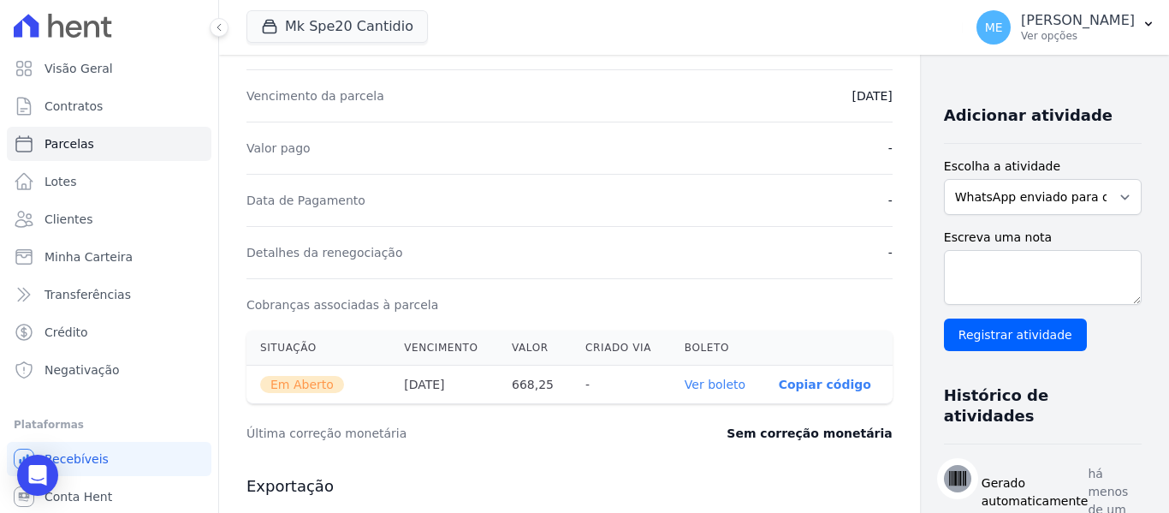
click at [703, 381] on link "Ver boleto" at bounding box center [715, 385] width 61 height 14
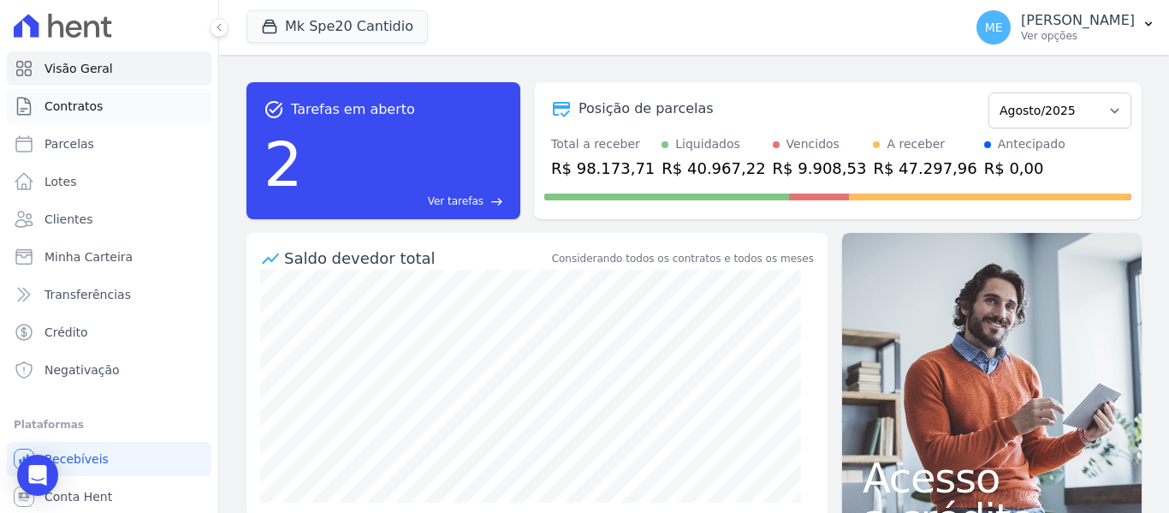
click at [101, 106] on link "Contratos" at bounding box center [109, 106] width 205 height 34
click at [394, 25] on button "Mk Spe20 Cantidio" at bounding box center [337, 26] width 181 height 33
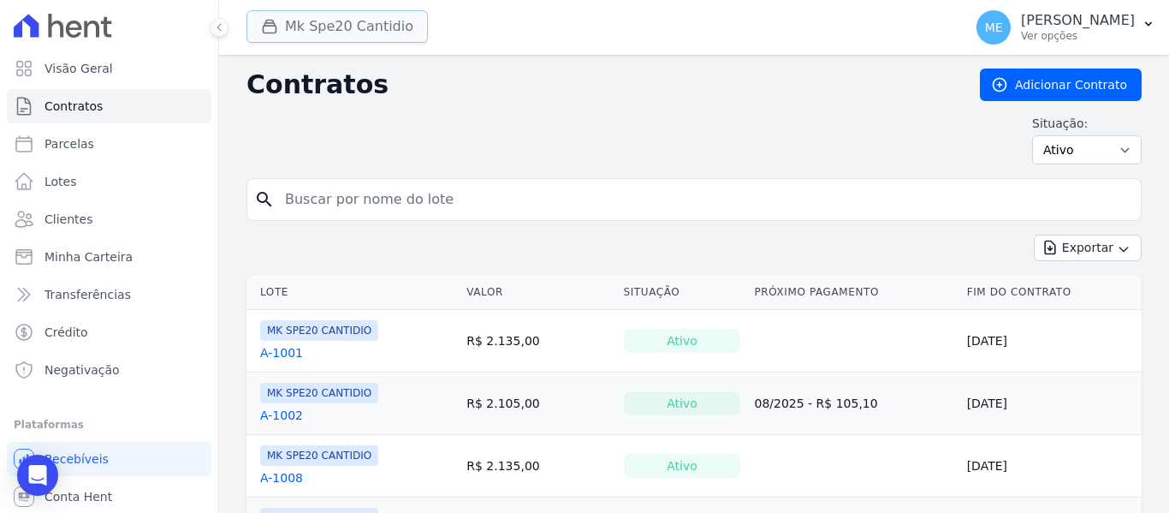
click at [404, 21] on button "Mk Spe20 Cantidio" at bounding box center [337, 26] width 181 height 33
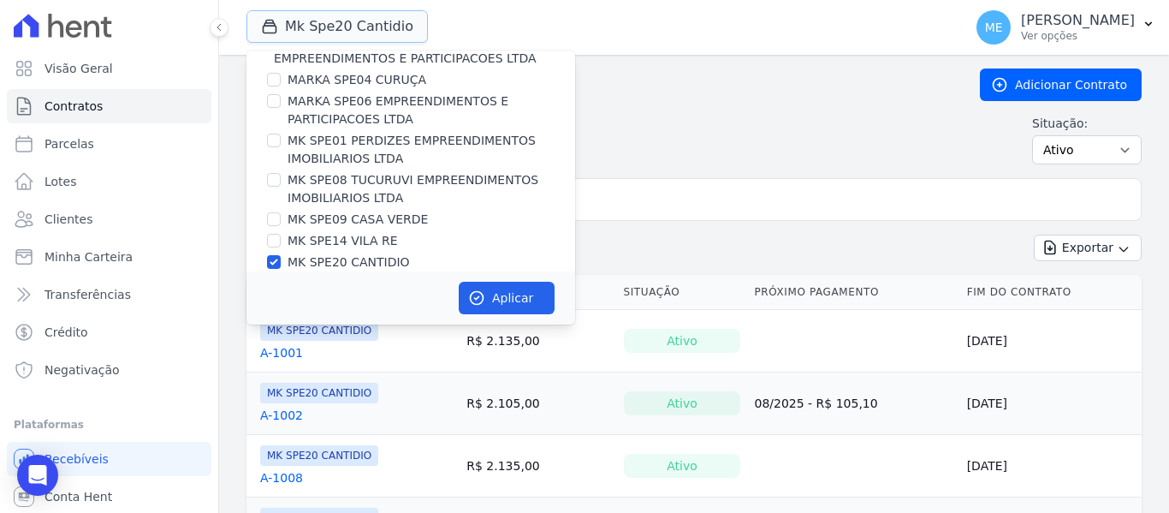
scroll to position [46, 0]
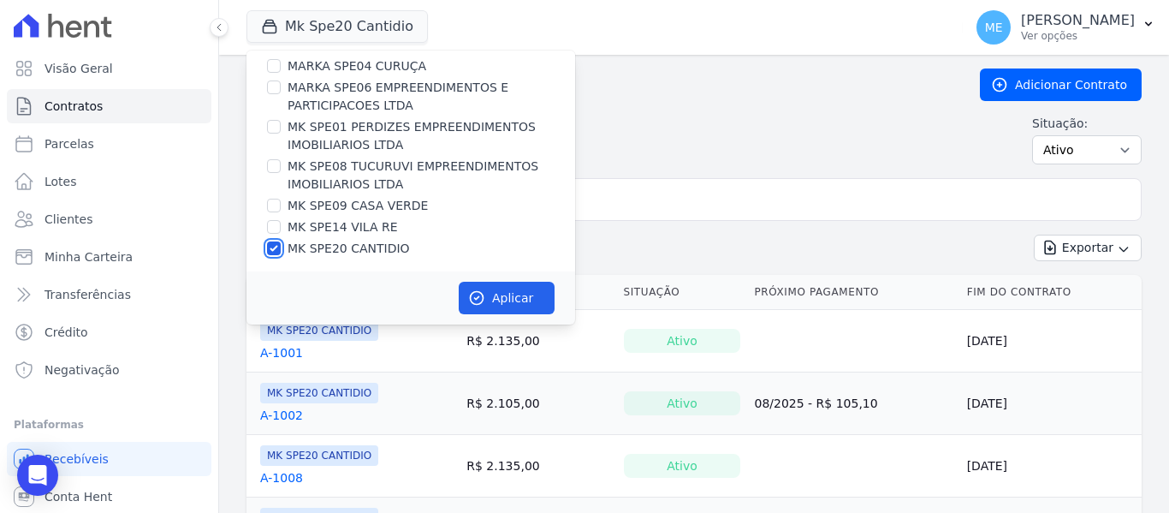
click at [274, 254] on input "MK SPE20 CANTIDIO" at bounding box center [274, 248] width 14 height 14
checkbox input "false"
click at [278, 201] on input "MK SPE09 CASA VERDE" at bounding box center [274, 206] width 14 height 14
checkbox input "true"
click at [490, 292] on button "Aplicar" at bounding box center [507, 298] width 96 height 33
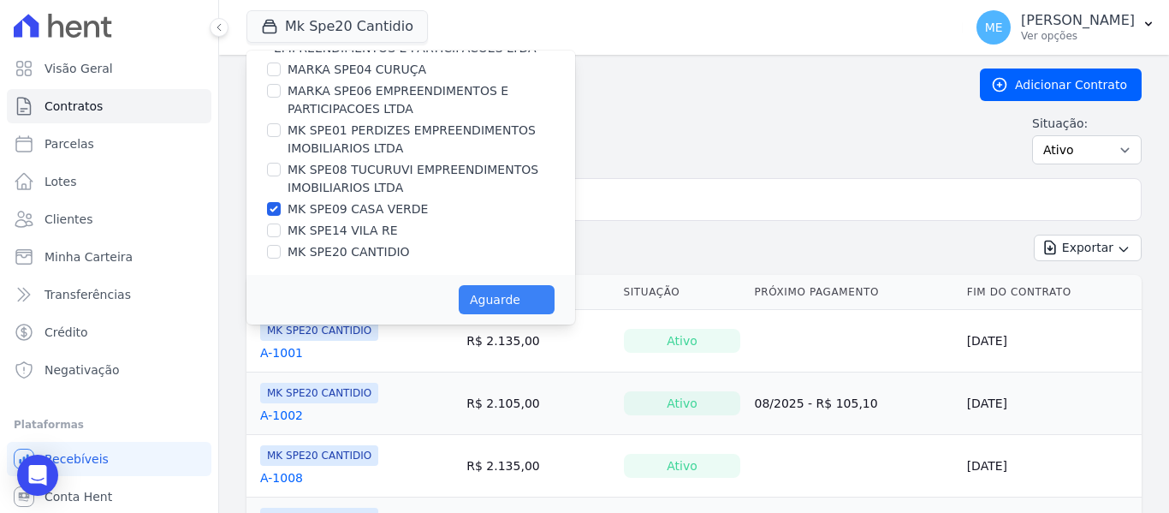
scroll to position [43, 0]
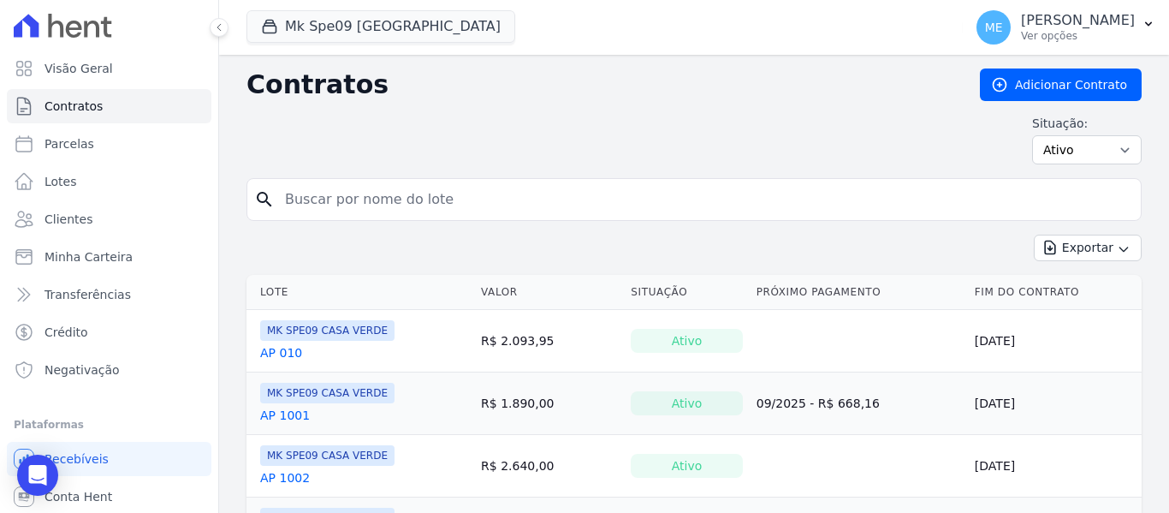
click at [479, 202] on input "search" at bounding box center [704, 199] width 859 height 34
type input "104"
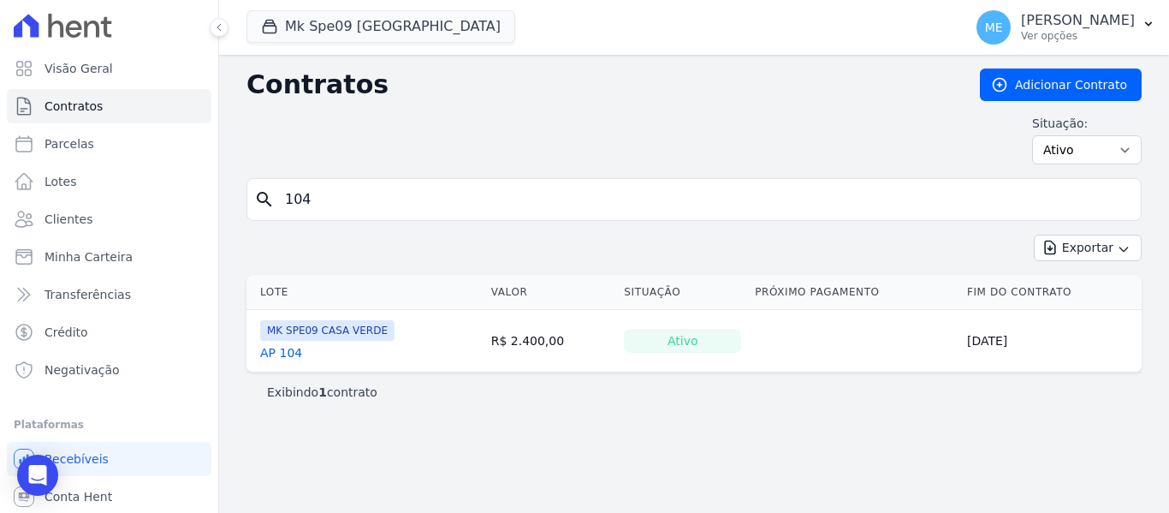
click at [289, 357] on link "AP 104" at bounding box center [281, 352] width 42 height 17
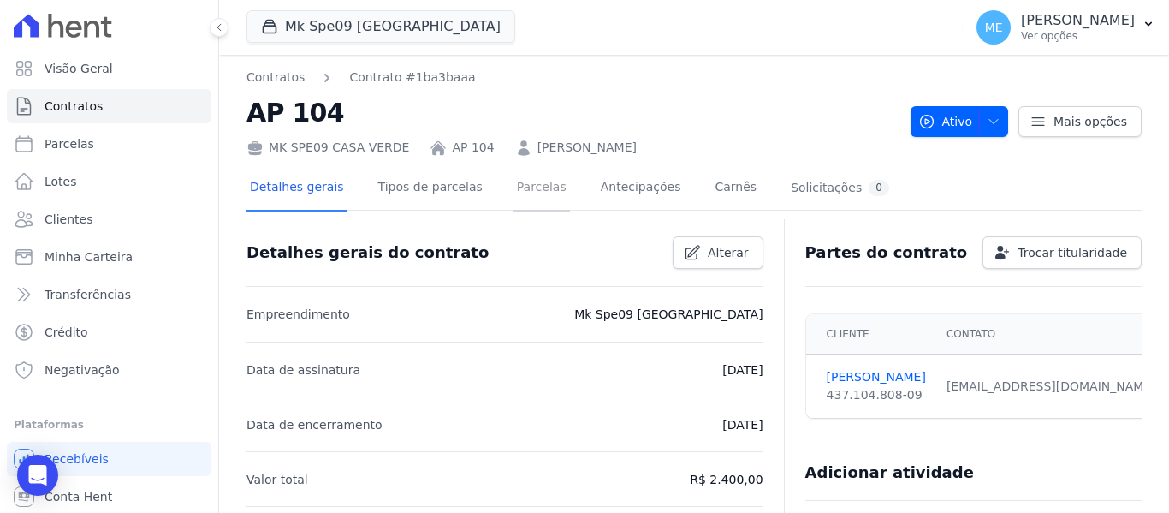
click at [514, 191] on link "Parcelas" at bounding box center [542, 188] width 56 height 45
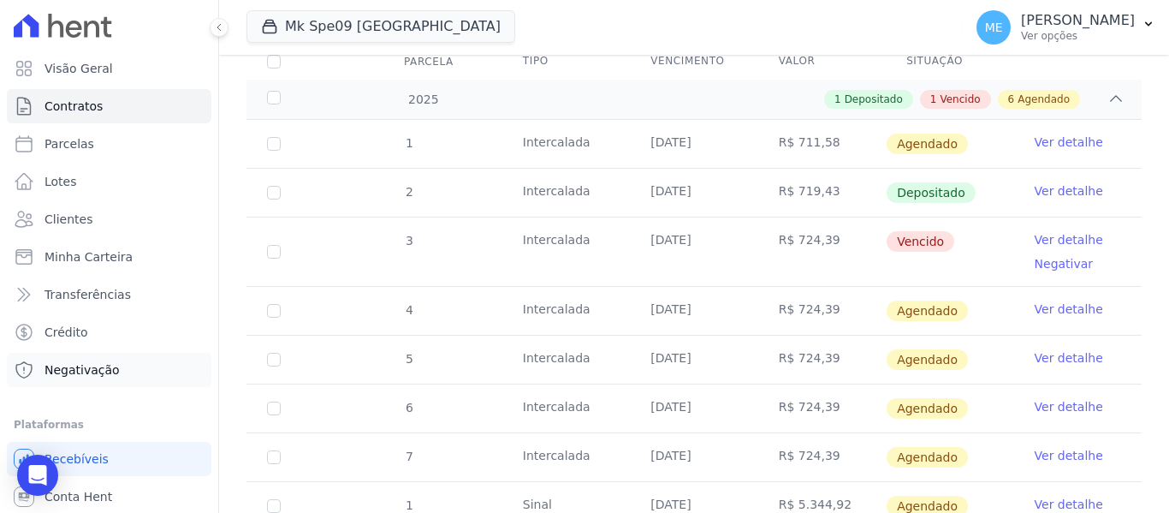
scroll to position [257, 0]
